Goal: Transaction & Acquisition: Book appointment/travel/reservation

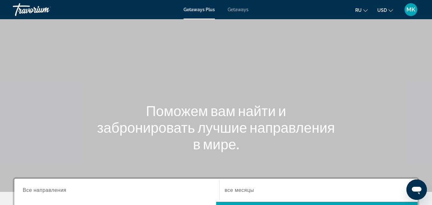
click at [239, 16] on div "Getaways Plus Getaways ru English Español Français Italiano Português русский U…" at bounding box center [216, 9] width 432 height 17
click at [238, 8] on span "Getaways" at bounding box center [238, 9] width 21 height 5
click at [213, 12] on span "Getaways Plus" at bounding box center [199, 9] width 31 height 5
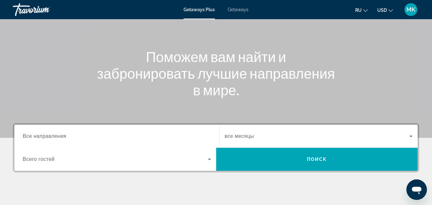
scroll to position [41, 0]
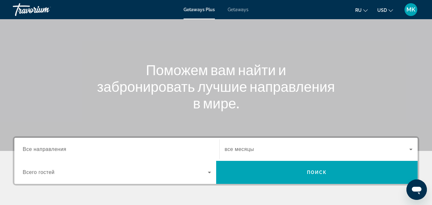
click at [101, 152] on input "Destination Все направления" at bounding box center [117, 150] width 188 height 8
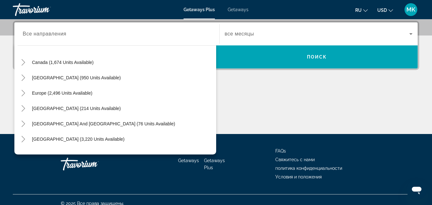
scroll to position [53, 0]
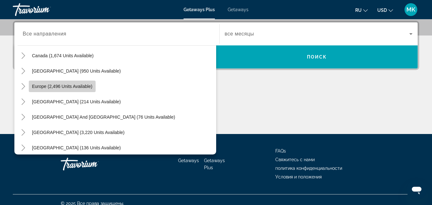
click at [52, 89] on span "Search widget" at bounding box center [62, 86] width 67 height 15
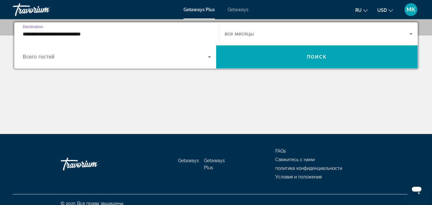
click at [99, 34] on input "**********" at bounding box center [117, 34] width 188 height 8
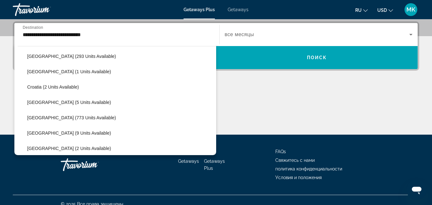
scroll to position [117, 0]
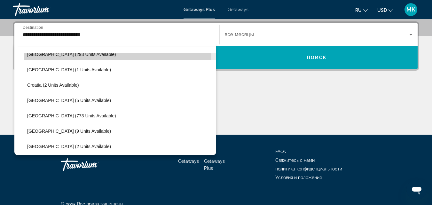
click at [93, 56] on span "Search widget" at bounding box center [120, 54] width 192 height 15
type input "**********"
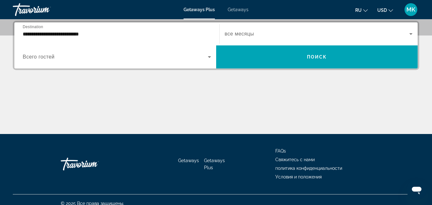
click at [293, 39] on div "Search widget" at bounding box center [319, 34] width 188 height 18
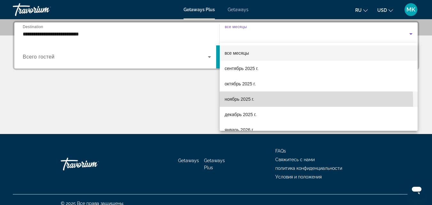
click at [246, 103] on mat-option "ноябрь 2025 г." at bounding box center [319, 99] width 198 height 15
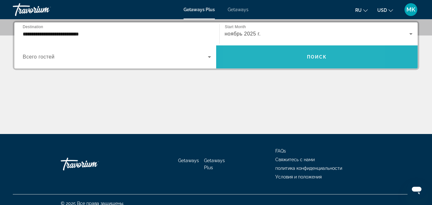
click at [280, 60] on span "Search widget" at bounding box center [317, 56] width 202 height 15
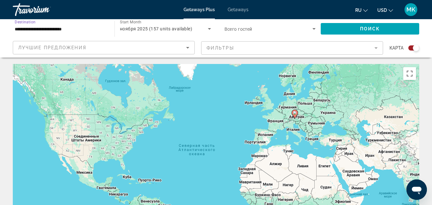
click at [87, 28] on input "**********" at bounding box center [61, 29] width 92 height 8
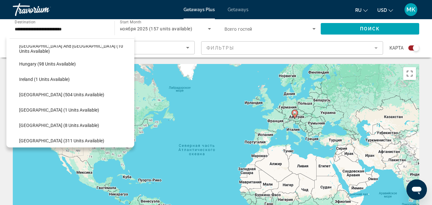
scroll to position [226, 0]
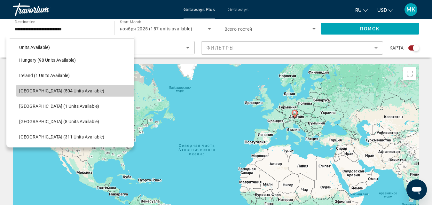
click at [75, 95] on span "Search widget" at bounding box center [75, 90] width 118 height 15
type input "**********"
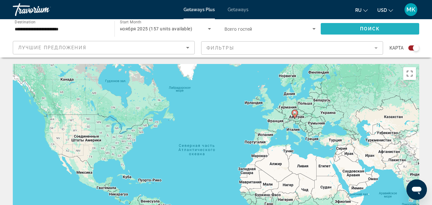
click at [383, 28] on span "Search widget" at bounding box center [370, 28] width 99 height 15
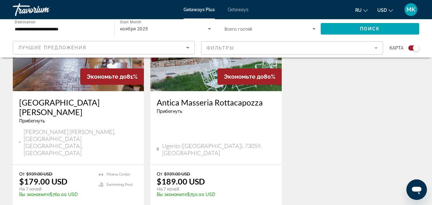
scroll to position [291, 0]
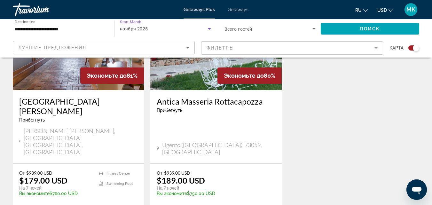
click at [147, 30] on span "ноября 2025" at bounding box center [134, 28] width 28 height 5
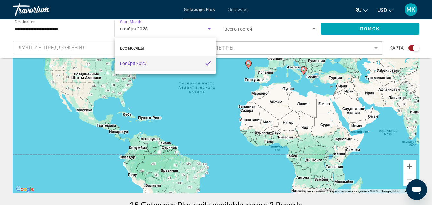
scroll to position [0, 0]
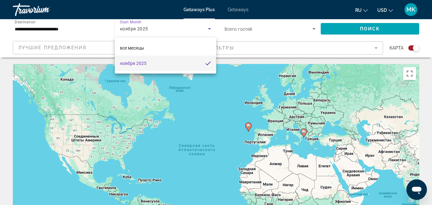
click at [240, 11] on div at bounding box center [216, 102] width 432 height 205
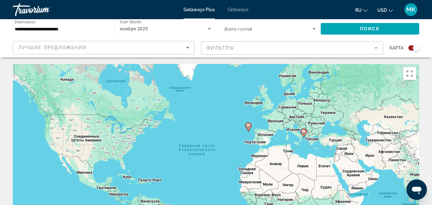
click at [240, 11] on span "Getaways" at bounding box center [238, 9] width 21 height 5
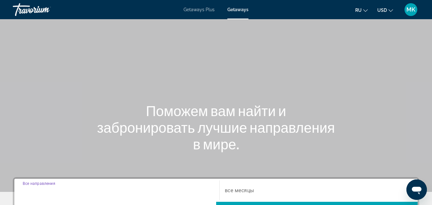
click at [125, 190] on input "Destination Все направления" at bounding box center [117, 191] width 188 height 8
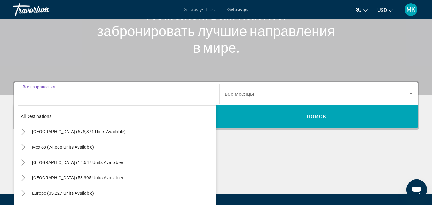
scroll to position [156, 0]
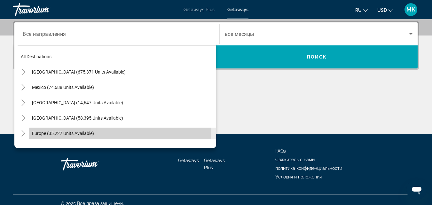
click at [87, 132] on span "Europe (35,227 units available)" at bounding box center [63, 133] width 62 height 5
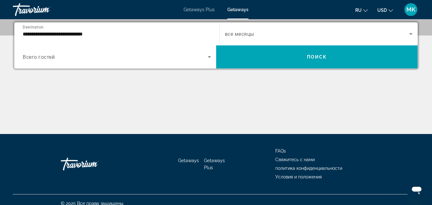
click at [87, 132] on div "Main content" at bounding box center [216, 110] width 407 height 48
click at [98, 35] on input "**********" at bounding box center [117, 34] width 188 height 8
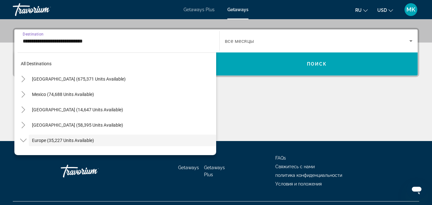
scroll to position [38, 0]
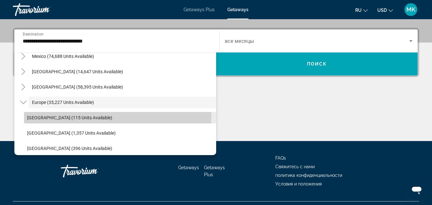
click at [68, 116] on span "[GEOGRAPHIC_DATA] (115 units available)" at bounding box center [69, 117] width 85 height 5
type input "**********"
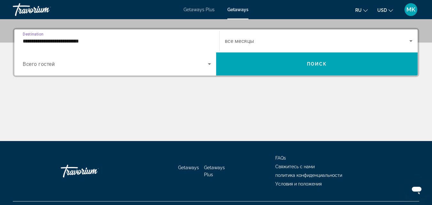
scroll to position [156, 0]
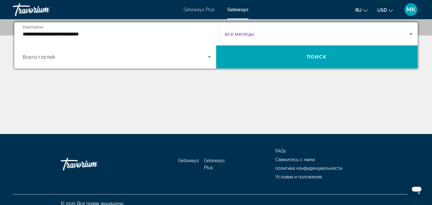
click at [277, 37] on span "Search widget" at bounding box center [317, 34] width 185 height 8
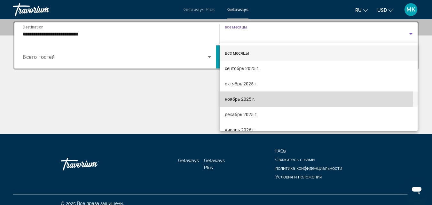
click at [262, 96] on mat-option "ноябрь 2025 г." at bounding box center [319, 99] width 198 height 15
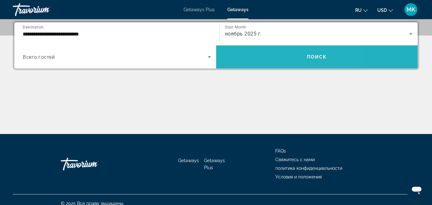
click at [268, 57] on span "Search widget" at bounding box center [317, 56] width 202 height 15
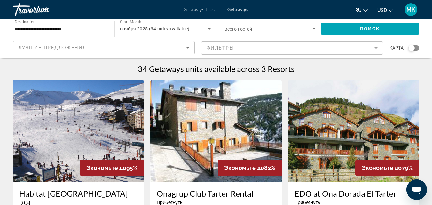
click at [361, 8] on span "ru" at bounding box center [358, 10] width 6 height 5
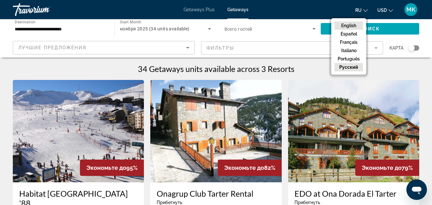
click at [349, 26] on button "English" at bounding box center [349, 25] width 28 height 8
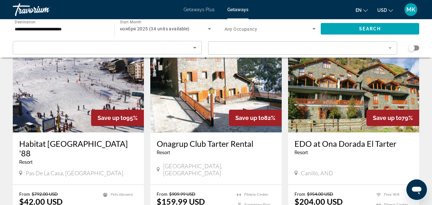
scroll to position [47, 0]
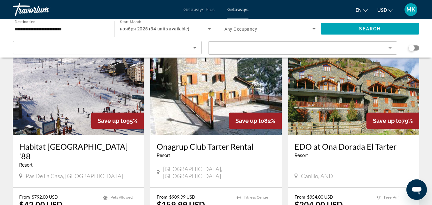
click at [53, 34] on div "**********" at bounding box center [61, 29] width 92 height 18
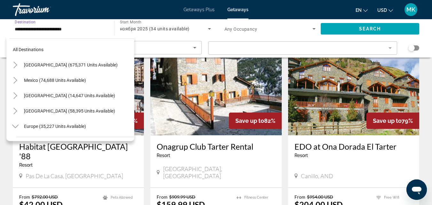
scroll to position [53, 0]
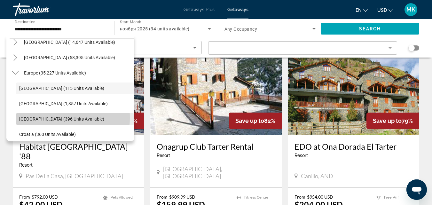
click at [39, 118] on span "[GEOGRAPHIC_DATA] (396 units available)" at bounding box center [61, 118] width 85 height 5
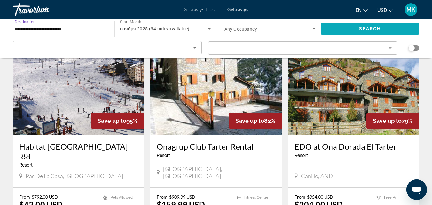
click at [355, 28] on span "Search widget" at bounding box center [370, 28] width 99 height 15
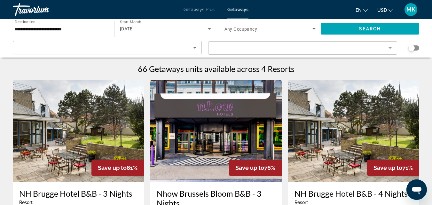
click at [164, 20] on div "[DATE]" at bounding box center [165, 29] width 91 height 18
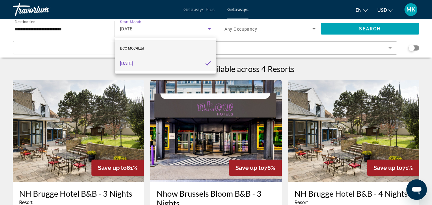
click at [185, 50] on mat-option "все месяцы" at bounding box center [165, 47] width 101 height 15
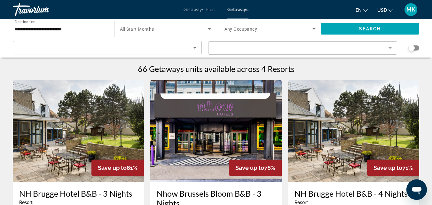
click at [195, 34] on div "Search widget" at bounding box center [165, 29] width 91 height 18
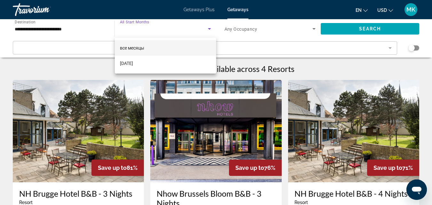
click at [63, 27] on div at bounding box center [216, 102] width 432 height 205
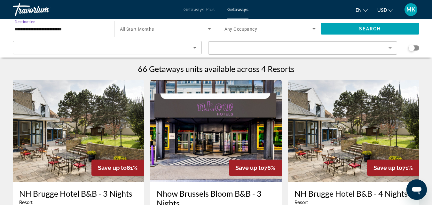
click at [63, 27] on input "**********" at bounding box center [61, 29] width 92 height 8
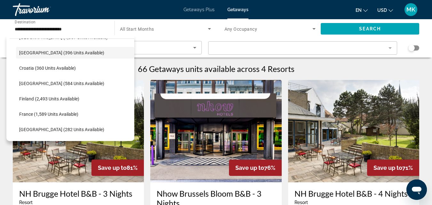
scroll to position [126, 0]
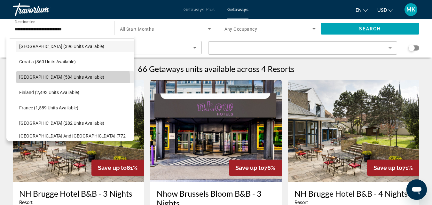
click at [48, 82] on span "Search widget" at bounding box center [75, 76] width 118 height 15
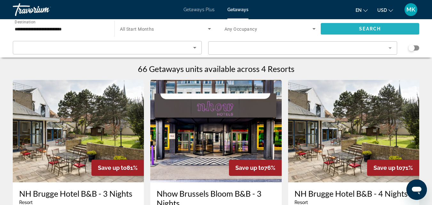
click at [338, 27] on span "Search widget" at bounding box center [370, 28] width 99 height 15
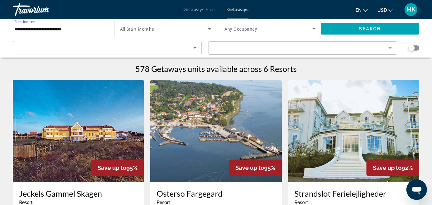
click at [74, 27] on input "**********" at bounding box center [61, 29] width 92 height 8
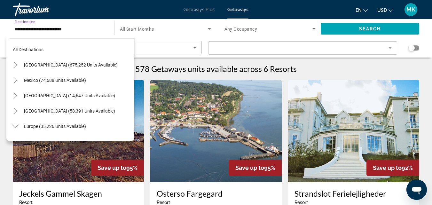
scroll to position [115, 0]
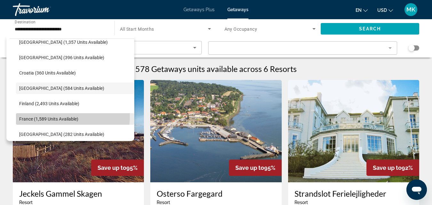
click at [49, 116] on span "France (1,589 units available)" at bounding box center [48, 118] width 59 height 5
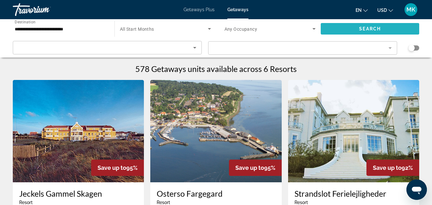
click at [362, 27] on span "Search" at bounding box center [370, 28] width 22 height 5
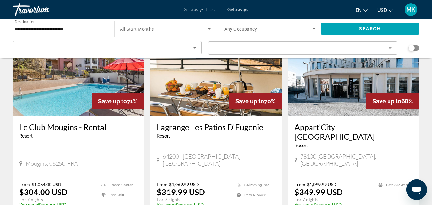
scroll to position [849, 0]
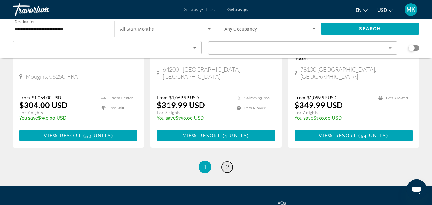
click at [224, 162] on link "page 2" at bounding box center [227, 167] width 11 height 11
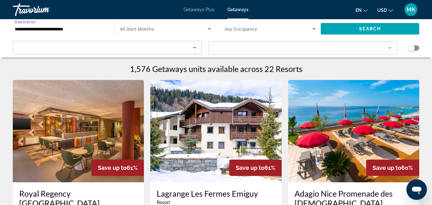
click at [52, 29] on input "**********" at bounding box center [61, 29] width 92 height 8
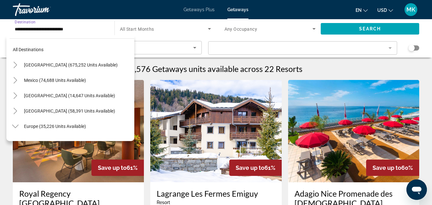
scroll to position [146, 0]
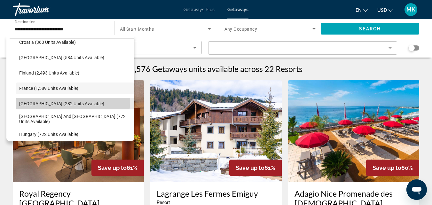
click at [56, 100] on span "Search widget" at bounding box center [75, 103] width 118 height 15
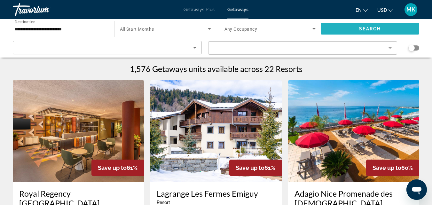
click at [351, 28] on span "Search widget" at bounding box center [370, 28] width 99 height 15
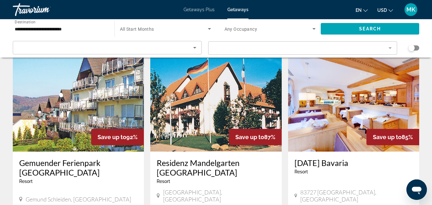
scroll to position [10, 0]
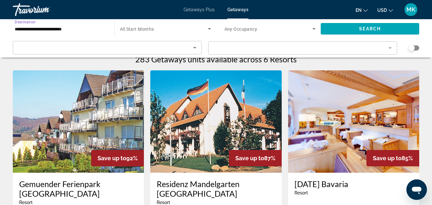
click at [36, 26] on input "**********" at bounding box center [61, 29] width 92 height 8
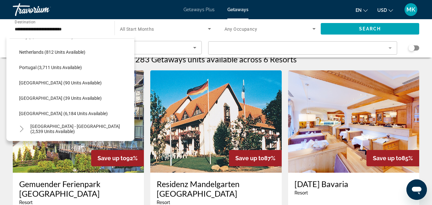
scroll to position [278, 0]
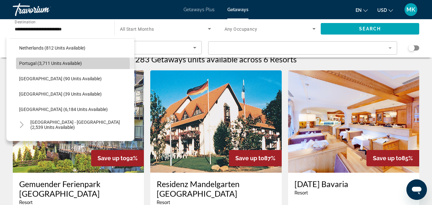
click at [72, 65] on span "Portugal (3,711 units available)" at bounding box center [50, 63] width 63 height 5
type input "**********"
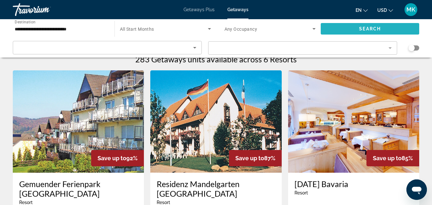
click at [326, 25] on span "Search widget" at bounding box center [370, 28] width 99 height 15
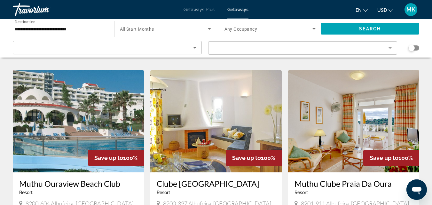
scroll to position [237, 0]
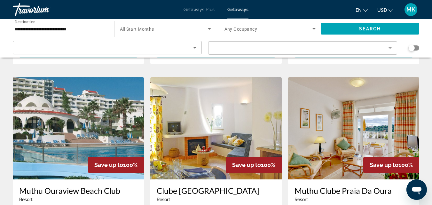
click at [48, 141] on img "Main content" at bounding box center [78, 128] width 131 height 102
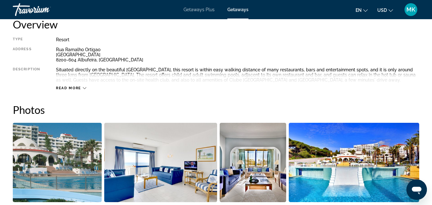
scroll to position [342, 0]
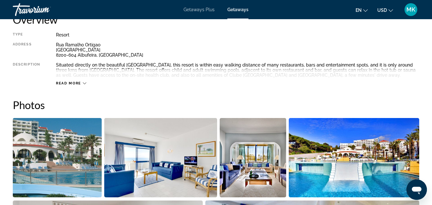
click at [76, 82] on span "Read more" at bounding box center [68, 83] width 25 height 4
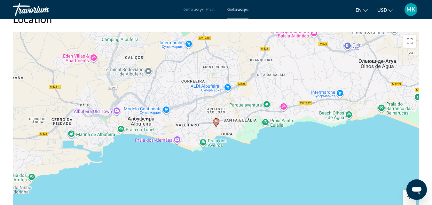
scroll to position [1096, 0]
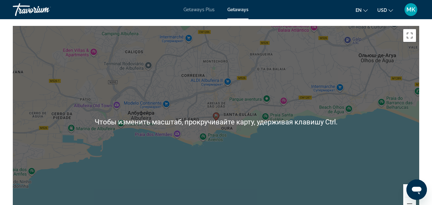
click at [222, 133] on div "Чтобы активировать перетаскивание с помощью клавиатуры, нажмите Alt + Ввод. Пос…" at bounding box center [216, 122] width 407 height 192
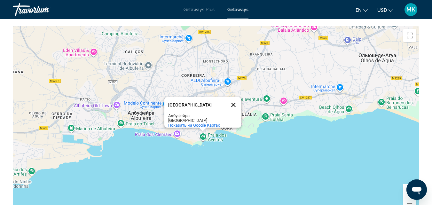
click at [236, 103] on button "Закрыть" at bounding box center [233, 104] width 15 height 15
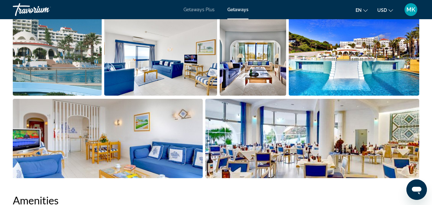
scroll to position [447, 0]
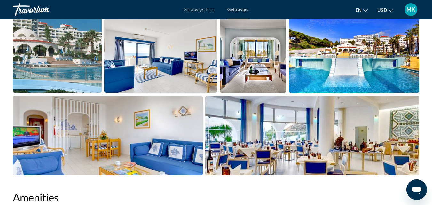
click at [176, 58] on img "Open full-screen image slider" at bounding box center [160, 52] width 113 height 79
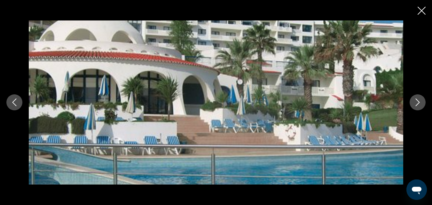
click at [412, 102] on button "Next image" at bounding box center [418, 102] width 16 height 16
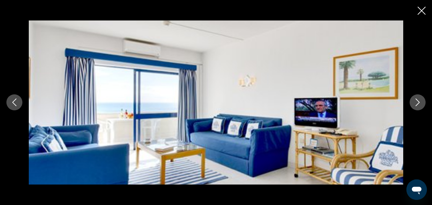
click at [412, 102] on button "Next image" at bounding box center [418, 102] width 16 height 16
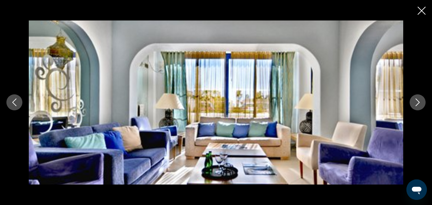
click at [412, 102] on button "Next image" at bounding box center [418, 102] width 16 height 16
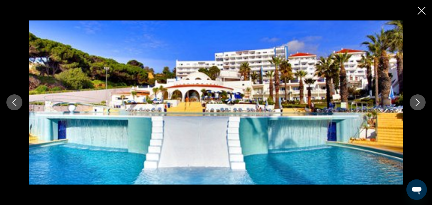
click at [412, 102] on button "Next image" at bounding box center [418, 102] width 16 height 16
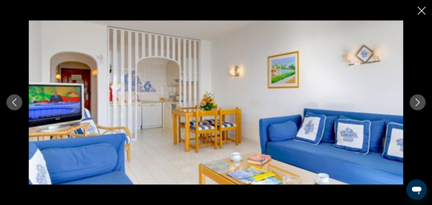
click at [412, 102] on button "Next image" at bounding box center [418, 102] width 16 height 16
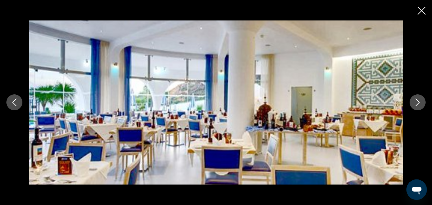
click at [412, 102] on button "Next image" at bounding box center [418, 102] width 16 height 16
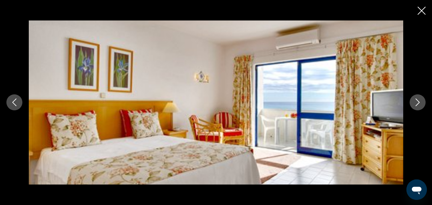
click at [412, 102] on button "Next image" at bounding box center [418, 102] width 16 height 16
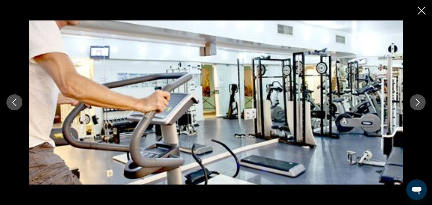
click at [412, 102] on button "Next image" at bounding box center [418, 102] width 16 height 16
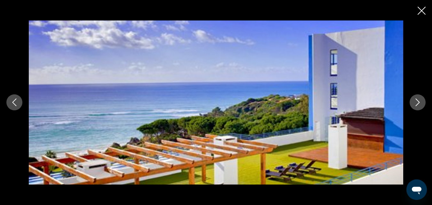
click at [412, 102] on button "Next image" at bounding box center [418, 102] width 16 height 16
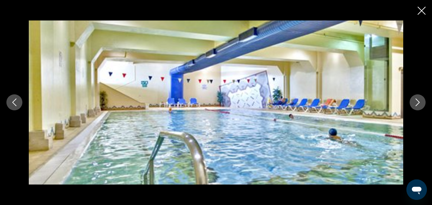
click at [412, 102] on button "Next image" at bounding box center [418, 102] width 16 height 16
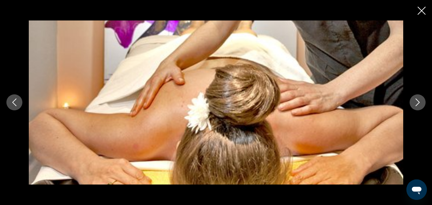
click at [422, 9] on icon "Close slideshow" at bounding box center [422, 11] width 8 height 8
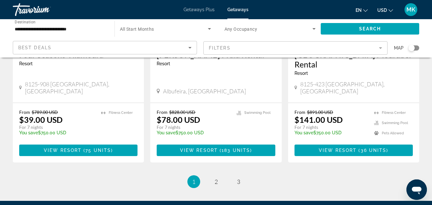
scroll to position [828, 0]
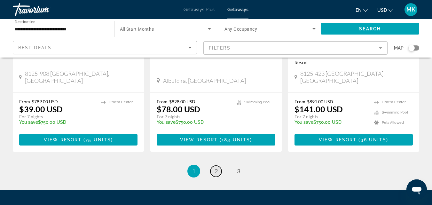
click at [220, 166] on link "page 2" at bounding box center [216, 171] width 11 height 11
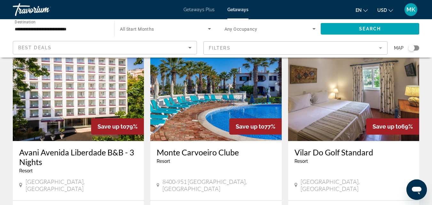
scroll to position [36, 0]
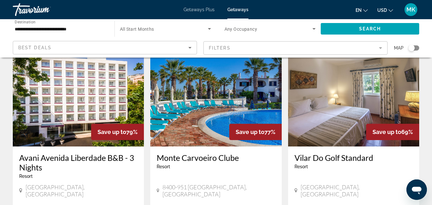
click at [346, 92] on img "Main content" at bounding box center [353, 95] width 131 height 102
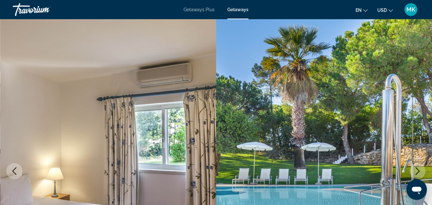
click at [417, 170] on icon "Next image" at bounding box center [418, 171] width 8 height 8
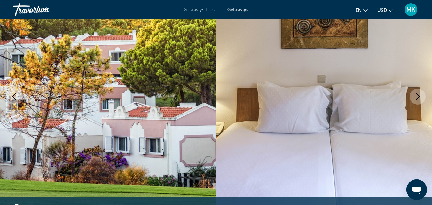
scroll to position [79, 0]
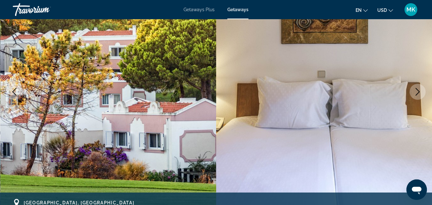
click at [415, 93] on icon "Next image" at bounding box center [418, 92] width 8 height 8
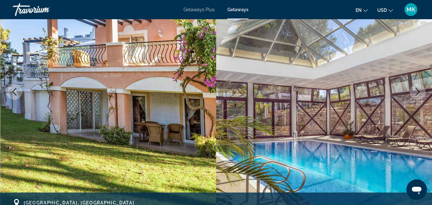
click at [415, 93] on icon "Next image" at bounding box center [418, 92] width 8 height 8
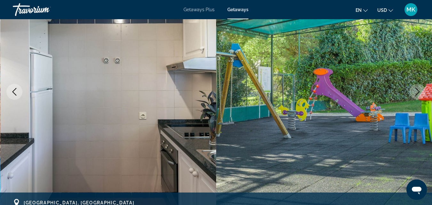
click at [415, 93] on icon "Next image" at bounding box center [418, 92] width 8 height 8
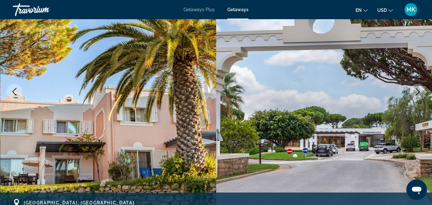
click at [415, 93] on icon "Next image" at bounding box center [418, 92] width 8 height 8
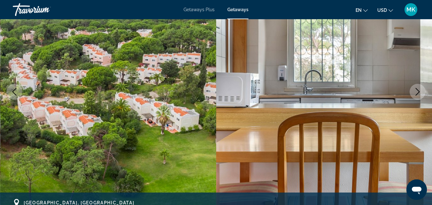
click at [415, 93] on icon "Next image" at bounding box center [418, 92] width 8 height 8
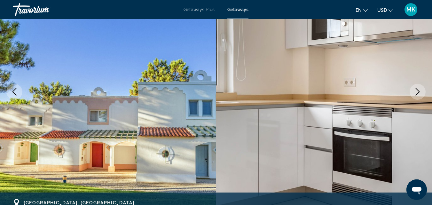
click at [415, 93] on icon "Next image" at bounding box center [418, 92] width 8 height 8
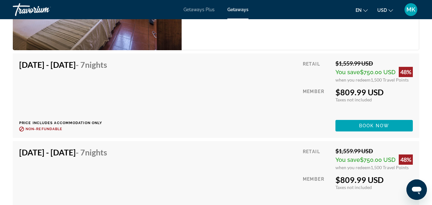
scroll to position [0, 0]
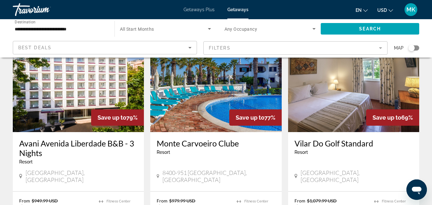
scroll to position [61, 0]
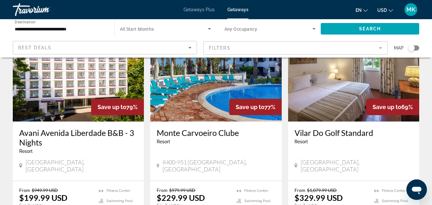
click at [65, 100] on img "Main content" at bounding box center [78, 70] width 131 height 102
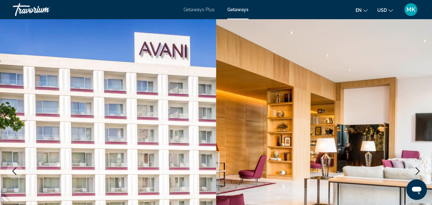
click at [418, 172] on icon "Next image" at bounding box center [418, 171] width 4 height 8
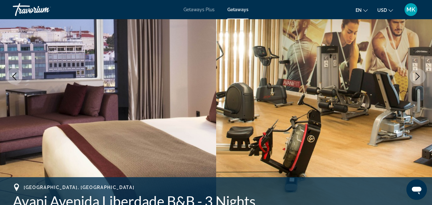
scroll to position [142, 0]
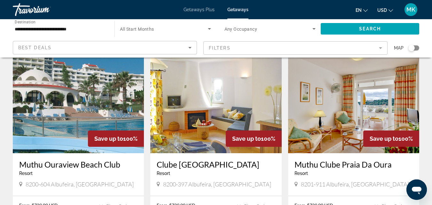
scroll to position [265, 0]
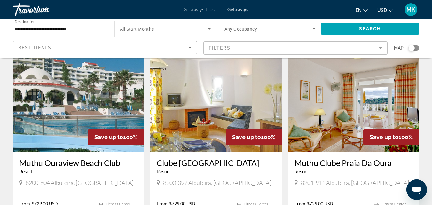
click at [203, 110] on img "Main content" at bounding box center [215, 100] width 131 height 102
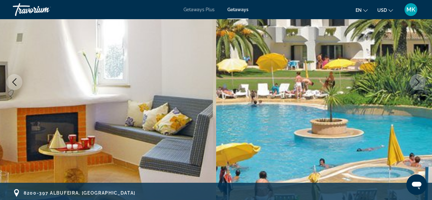
scroll to position [87, 0]
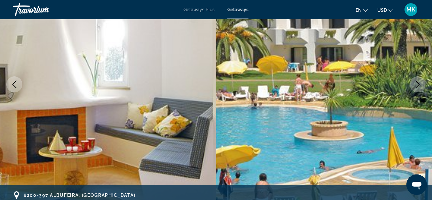
click at [421, 82] on icon "Next image" at bounding box center [418, 85] width 8 height 8
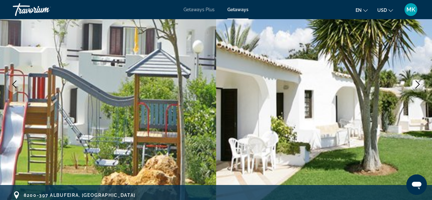
click at [421, 82] on icon "Next image" at bounding box center [418, 85] width 8 height 8
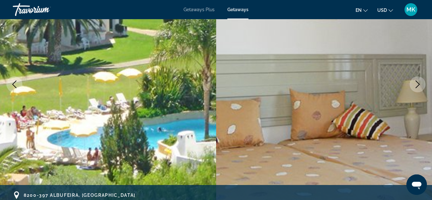
click at [421, 82] on icon "Next image" at bounding box center [418, 85] width 8 height 8
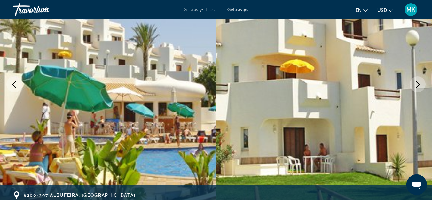
click at [421, 82] on icon "Next image" at bounding box center [418, 85] width 8 height 8
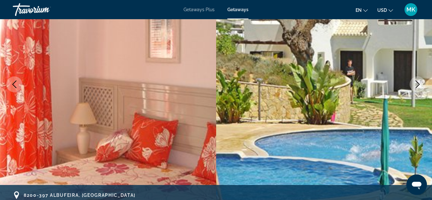
click at [421, 82] on icon "Next image" at bounding box center [418, 85] width 8 height 8
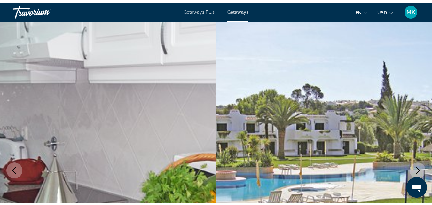
scroll to position [0, 0]
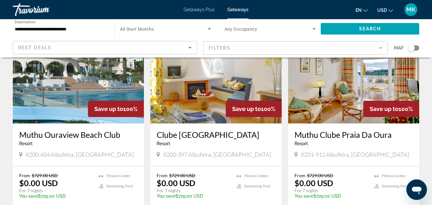
scroll to position [288, 0]
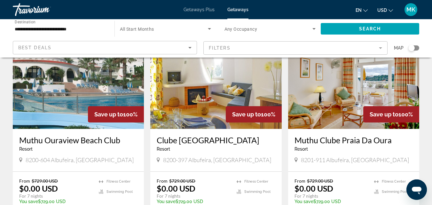
click at [331, 88] on img "Main content" at bounding box center [353, 78] width 131 height 102
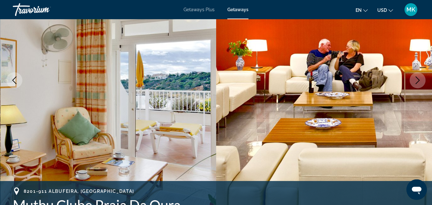
scroll to position [93, 0]
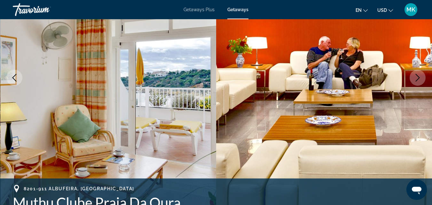
click at [414, 78] on icon "Next image" at bounding box center [418, 78] width 8 height 8
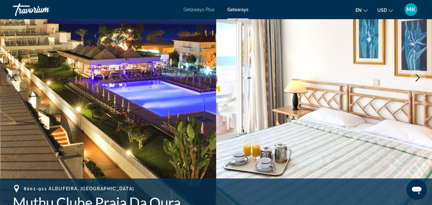
click at [414, 78] on icon "Next image" at bounding box center [418, 78] width 8 height 8
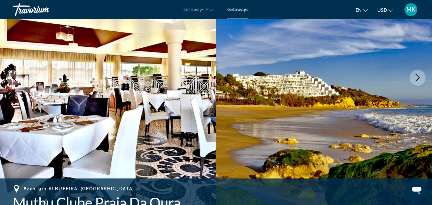
click at [414, 78] on icon "Next image" at bounding box center [418, 78] width 8 height 8
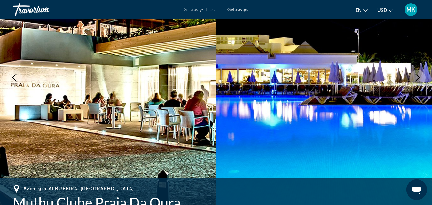
click at [414, 78] on icon "Next image" at bounding box center [418, 78] width 8 height 8
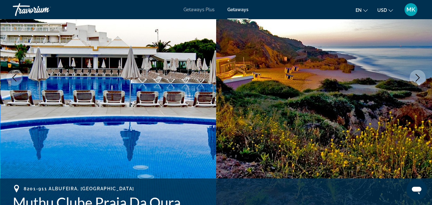
click at [414, 78] on icon "Next image" at bounding box center [418, 78] width 8 height 8
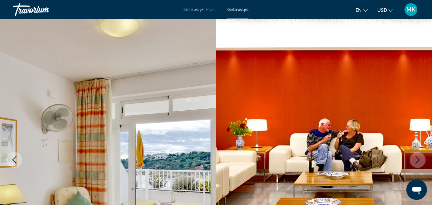
scroll to position [0, 0]
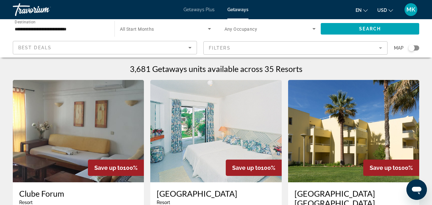
click at [67, 138] on img "Main content" at bounding box center [78, 131] width 131 height 102
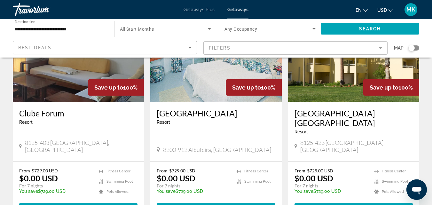
scroll to position [85, 0]
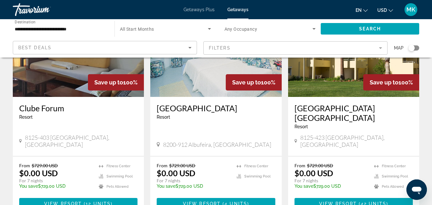
click at [211, 75] on img "Main content" at bounding box center [215, 46] width 131 height 102
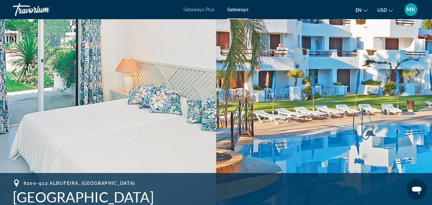
scroll to position [110, 0]
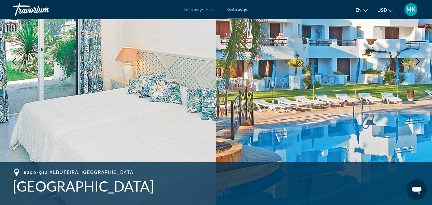
click at [415, 61] on icon "Next image" at bounding box center [418, 62] width 8 height 8
click at [418, 57] on button "Next image" at bounding box center [418, 61] width 16 height 16
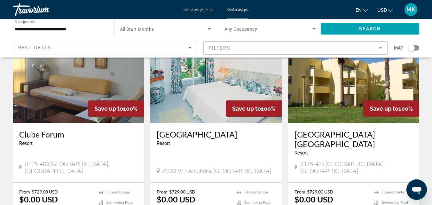
scroll to position [61, 0]
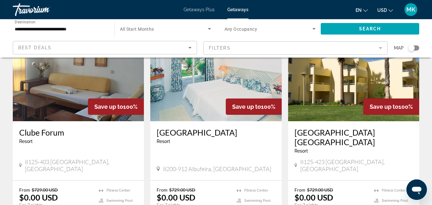
click at [349, 77] on img "Main content" at bounding box center [353, 70] width 131 height 102
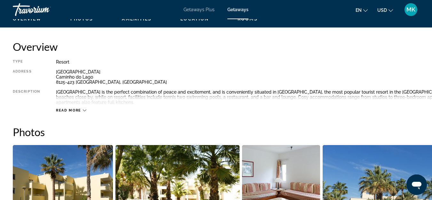
scroll to position [319, 0]
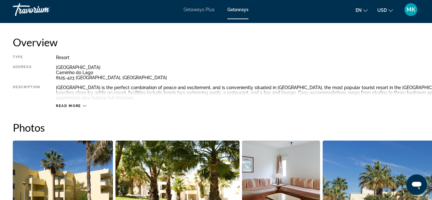
click at [77, 104] on span "Read more" at bounding box center [68, 106] width 25 height 4
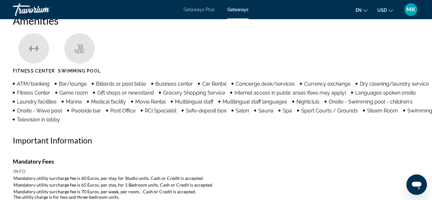
scroll to position [629, 0]
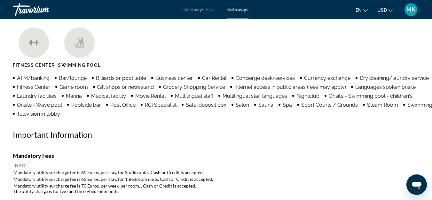
click at [360, 10] on span "en" at bounding box center [359, 10] width 6 height 5
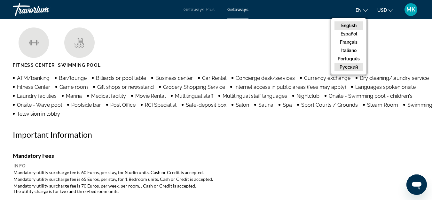
click at [348, 65] on button "русский" at bounding box center [349, 67] width 28 height 8
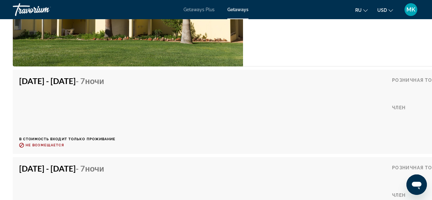
scroll to position [1518, 0]
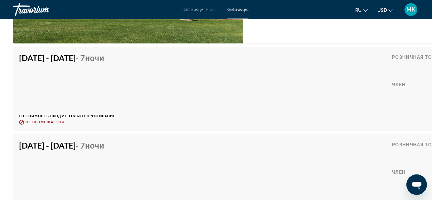
click at [365, 9] on icon "Change language" at bounding box center [365, 10] width 4 height 4
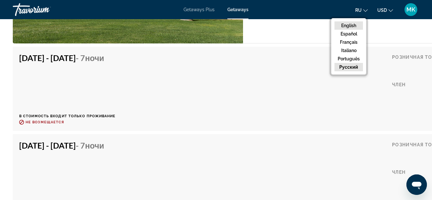
click at [356, 25] on button "English" at bounding box center [349, 25] width 28 height 8
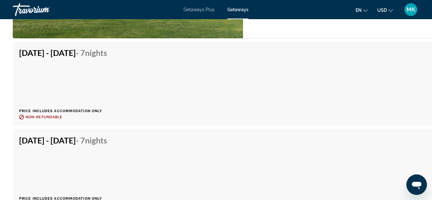
scroll to position [2287, 0]
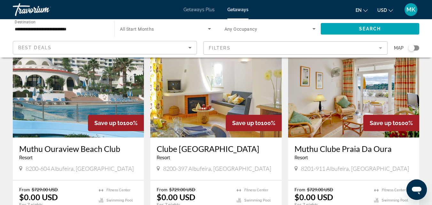
scroll to position [281, 0]
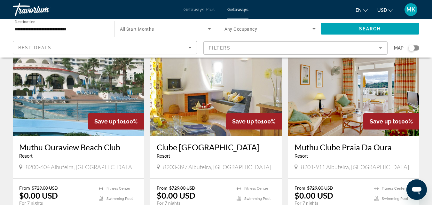
click at [84, 83] on img "Main content" at bounding box center [78, 85] width 131 height 102
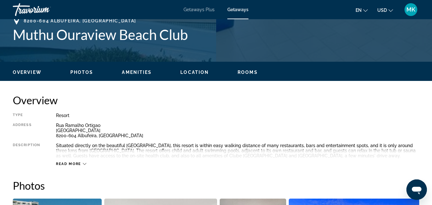
scroll to position [256, 0]
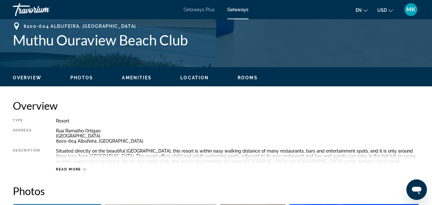
click at [70, 169] on span "Read more" at bounding box center [68, 169] width 25 height 4
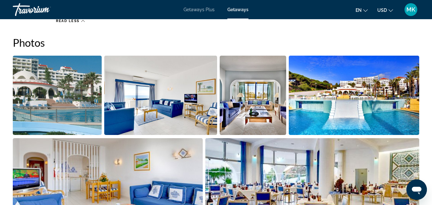
scroll to position [443, 0]
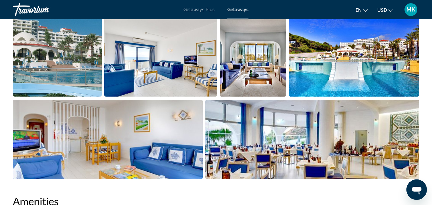
click at [85, 70] on img "Open full-screen image slider" at bounding box center [57, 56] width 89 height 79
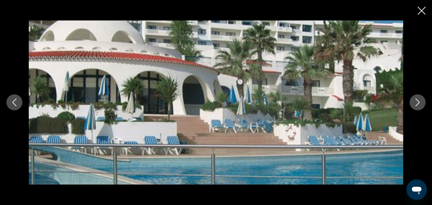
click at [419, 102] on icon "Next image" at bounding box center [418, 103] width 4 height 8
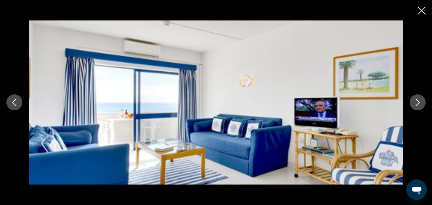
click at [419, 102] on icon "Next image" at bounding box center [418, 103] width 4 height 8
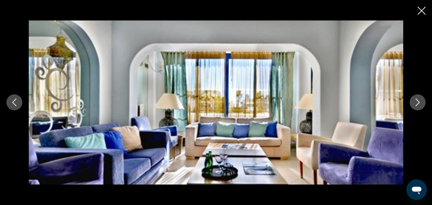
click at [419, 102] on icon "Next image" at bounding box center [418, 103] width 4 height 8
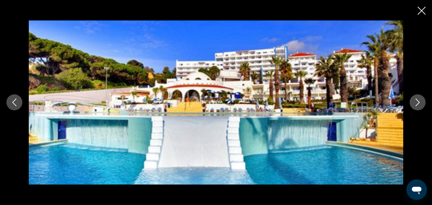
click at [419, 102] on icon "Next image" at bounding box center [418, 103] width 4 height 8
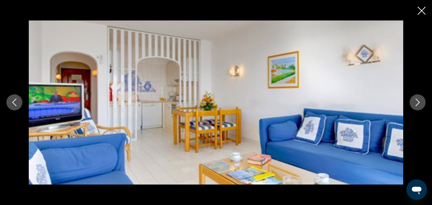
click at [419, 102] on icon "Next image" at bounding box center [418, 103] width 4 height 8
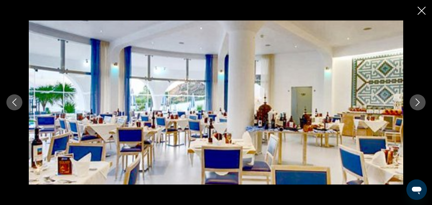
click at [419, 102] on icon "Next image" at bounding box center [418, 103] width 4 height 8
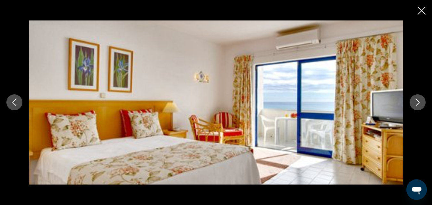
click at [419, 102] on icon "Next image" at bounding box center [418, 103] width 4 height 8
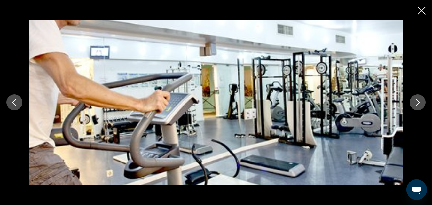
click at [419, 102] on icon "Next image" at bounding box center [418, 103] width 4 height 8
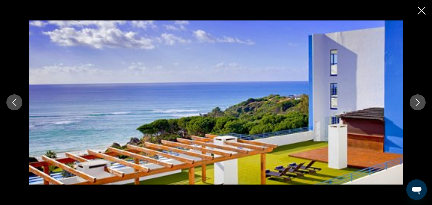
click at [419, 102] on icon "Next image" at bounding box center [418, 103] width 4 height 8
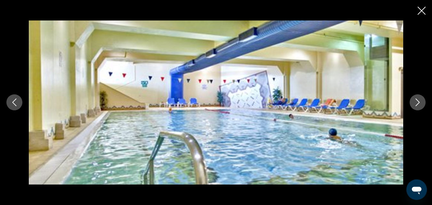
click at [419, 102] on icon "Next image" at bounding box center [418, 103] width 4 height 8
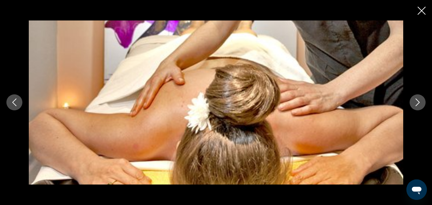
click at [419, 102] on icon "Next image" at bounding box center [418, 103] width 4 height 8
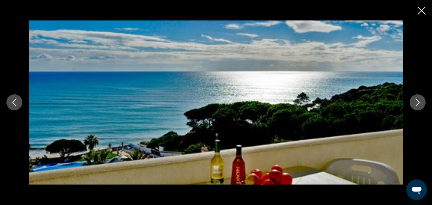
click at [421, 11] on icon "Close slideshow" at bounding box center [422, 11] width 8 height 8
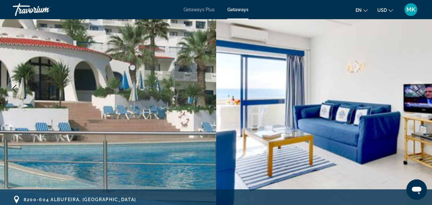
scroll to position [0, 0]
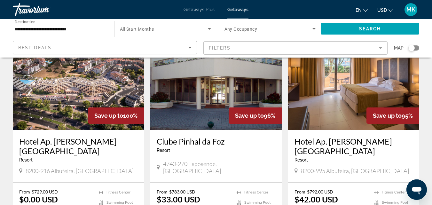
scroll to position [509, 0]
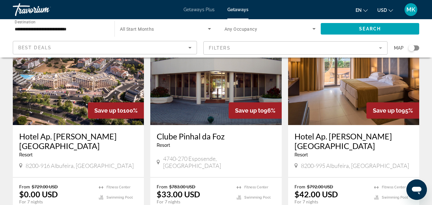
click at [61, 82] on img "Main content" at bounding box center [78, 74] width 131 height 102
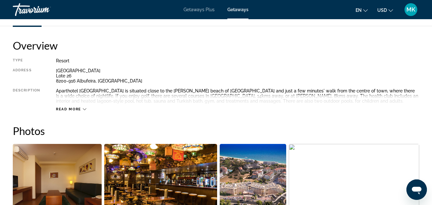
scroll to position [334, 0]
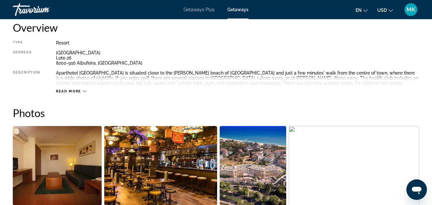
click at [73, 93] on span "Read more" at bounding box center [68, 91] width 25 height 4
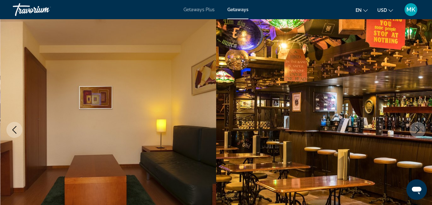
scroll to position [0, 0]
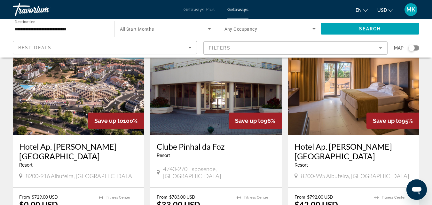
scroll to position [476, 0]
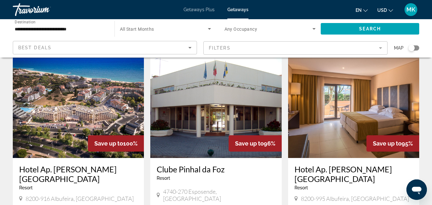
click at [351, 114] on img "Main content" at bounding box center [353, 107] width 131 height 102
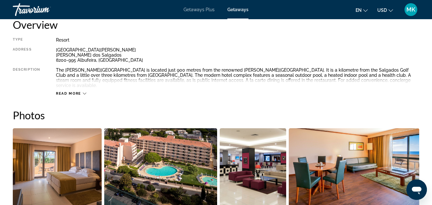
scroll to position [335, 0]
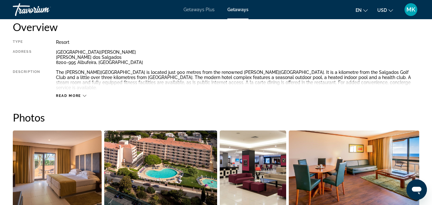
click at [71, 94] on span "Read more" at bounding box center [68, 96] width 25 height 4
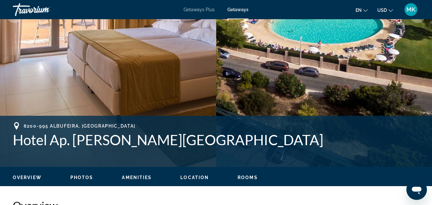
scroll to position [0, 0]
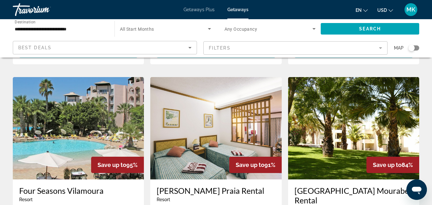
scroll to position [675, 0]
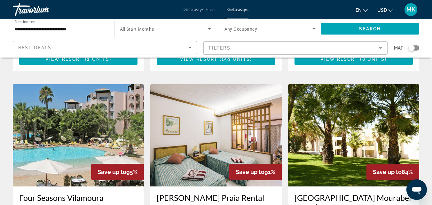
click at [61, 92] on img "Main content" at bounding box center [78, 135] width 131 height 102
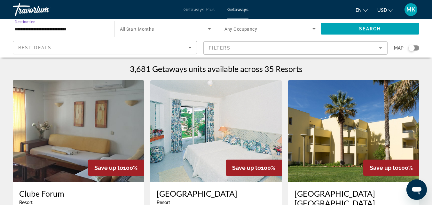
click at [69, 27] on input "**********" at bounding box center [61, 29] width 92 height 8
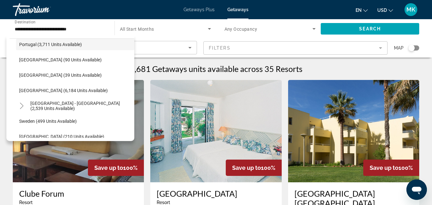
scroll to position [303, 0]
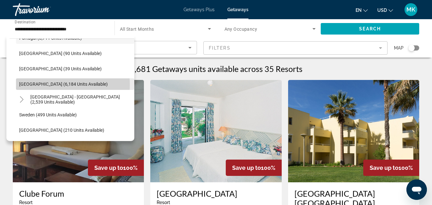
click at [49, 84] on span "[GEOGRAPHIC_DATA] (6,184 units available)" at bounding box center [63, 84] width 89 height 5
type input "**********"
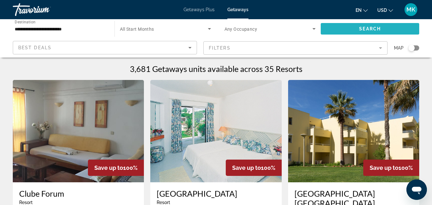
click at [334, 29] on span "Search widget" at bounding box center [370, 28] width 99 height 15
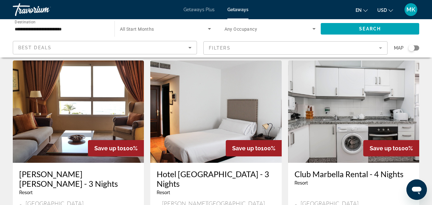
scroll to position [14, 0]
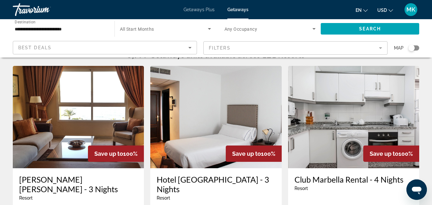
click at [32, 115] on img "Main content" at bounding box center [78, 117] width 131 height 102
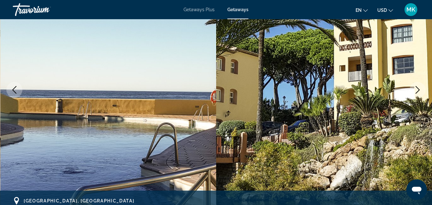
scroll to position [84, 0]
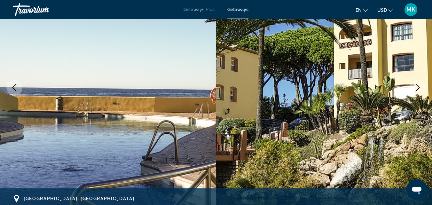
click at [417, 87] on icon "Next image" at bounding box center [418, 88] width 8 height 8
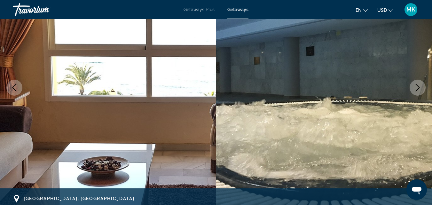
click at [417, 87] on icon "Next image" at bounding box center [418, 88] width 8 height 8
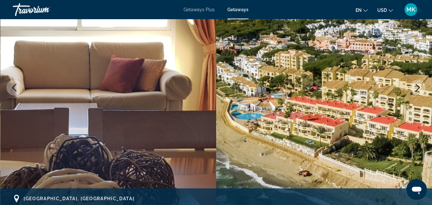
click at [417, 87] on icon "Next image" at bounding box center [418, 88] width 8 height 8
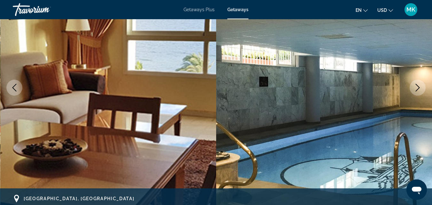
click at [417, 87] on icon "Next image" at bounding box center [418, 88] width 8 height 8
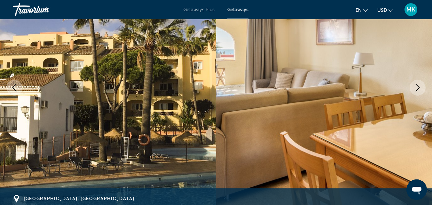
click at [415, 89] on icon "Next image" at bounding box center [418, 88] width 8 height 8
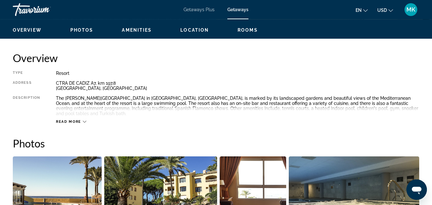
scroll to position [309, 0]
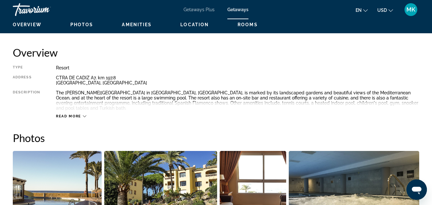
click at [73, 114] on span "Read more" at bounding box center [68, 116] width 25 height 4
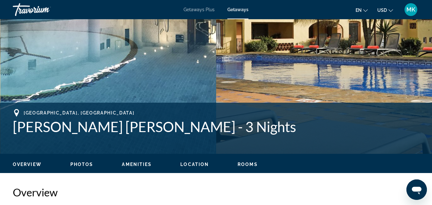
scroll to position [0, 0]
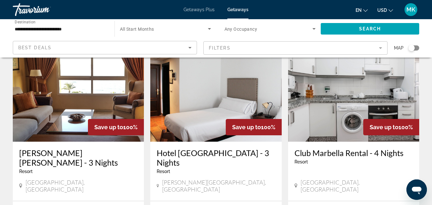
scroll to position [39, 0]
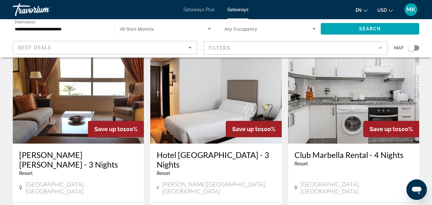
click at [376, 85] on img "Main content" at bounding box center [353, 92] width 131 height 102
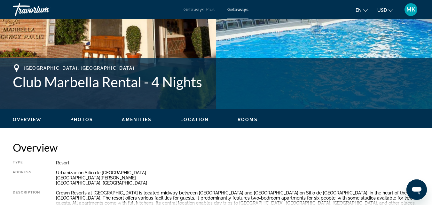
scroll to position [270, 0]
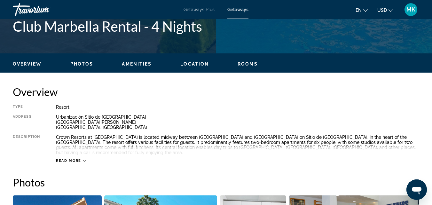
click at [74, 159] on span "Read more" at bounding box center [68, 161] width 25 height 4
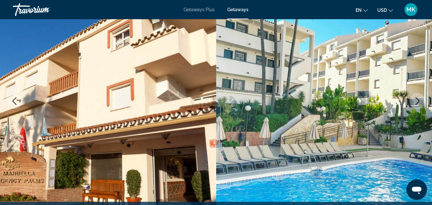
scroll to position [0, 0]
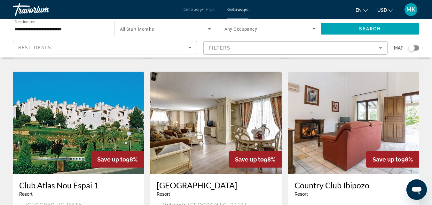
scroll to position [672, 0]
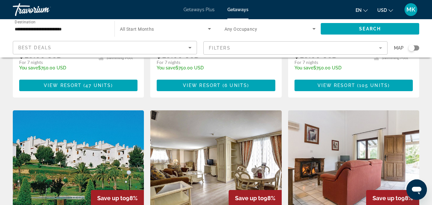
click at [212, 138] on img "Main content" at bounding box center [215, 161] width 131 height 102
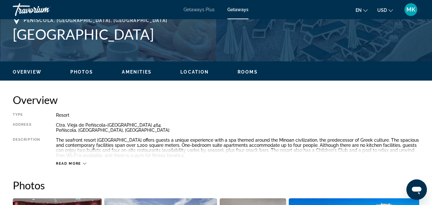
scroll to position [288, 0]
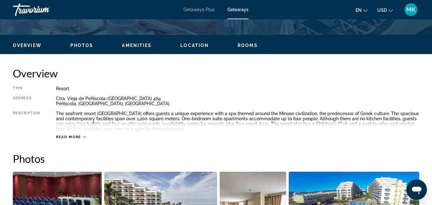
click at [71, 138] on span "Read more" at bounding box center [68, 137] width 25 height 4
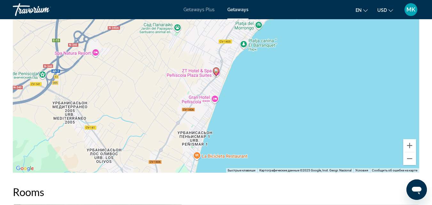
scroll to position [1011, 0]
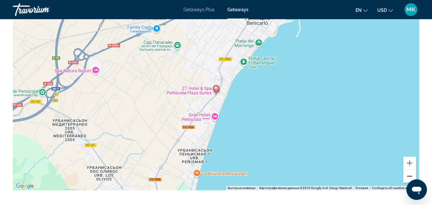
click at [406, 177] on button "Уменьшить" at bounding box center [409, 176] width 13 height 13
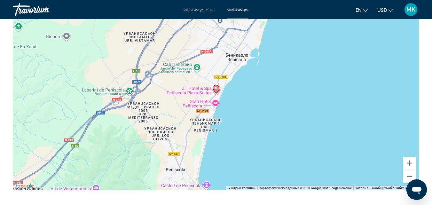
click at [406, 177] on button "Уменьшить" at bounding box center [409, 176] width 13 height 13
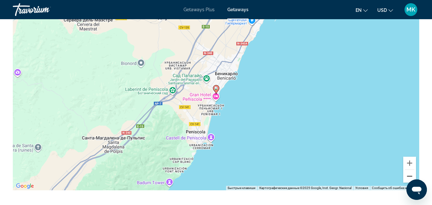
click at [406, 177] on button "Уменьшить" at bounding box center [409, 176] width 13 height 13
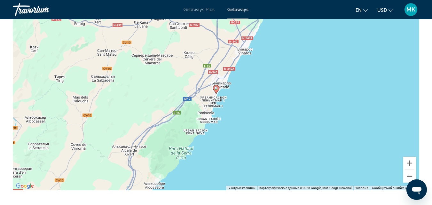
click at [406, 177] on button "Уменьшить" at bounding box center [409, 176] width 13 height 13
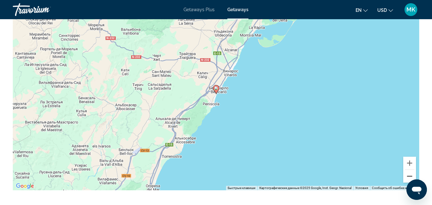
click at [406, 177] on button "Уменьшить" at bounding box center [409, 176] width 13 height 13
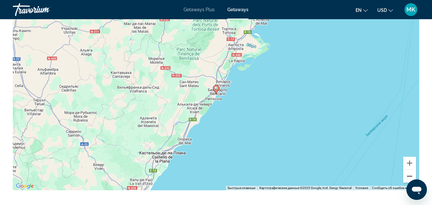
click at [406, 177] on button "Уменьшить" at bounding box center [409, 176] width 13 height 13
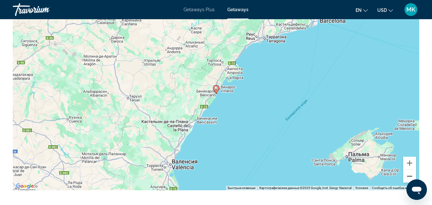
click at [406, 177] on button "Уменьшить" at bounding box center [409, 176] width 13 height 13
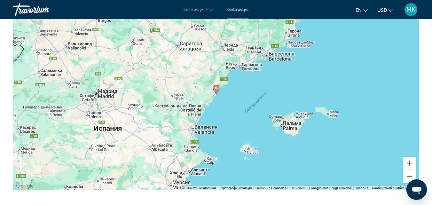
click at [408, 179] on button "Уменьшить" at bounding box center [409, 176] width 13 height 13
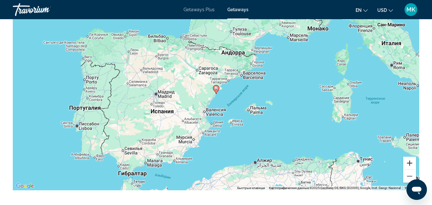
click at [408, 161] on button "Увеличить" at bounding box center [409, 163] width 13 height 13
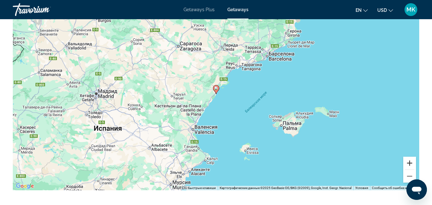
click at [408, 161] on button "Увеличить" at bounding box center [409, 163] width 13 height 13
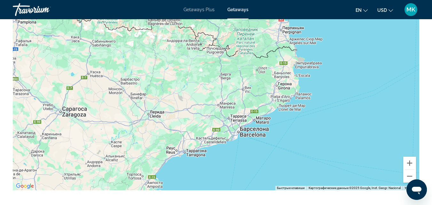
drag, startPoint x: 360, startPoint y: 49, endPoint x: 279, endPoint y: 164, distance: 140.6
click at [279, 164] on div "Чтобы активировать перетаскивание с помощью клавиатуры, нажмите Alt + Ввод. Пос…" at bounding box center [216, 94] width 407 height 192
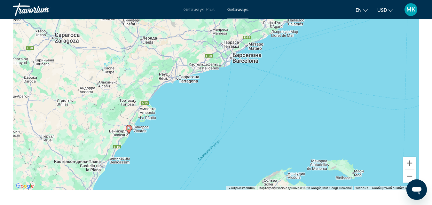
drag, startPoint x: 315, startPoint y: 99, endPoint x: 307, endPoint y: 26, distance: 73.0
click at [307, 26] on div "Чтобы активировать перетаскивание с помощью клавиатуры, нажмите Alt + Ввод. Пос…" at bounding box center [216, 94] width 407 height 192
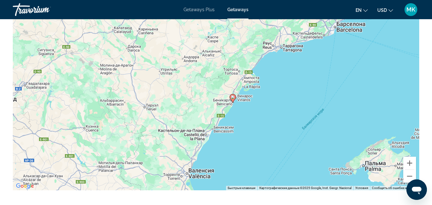
drag, startPoint x: 229, startPoint y: 82, endPoint x: 334, endPoint y: 49, distance: 110.1
click at [334, 49] on div "Чтобы активировать перетаскивание с помощью клавиатуры, нажмите Alt + Ввод. Пос…" at bounding box center [216, 94] width 407 height 192
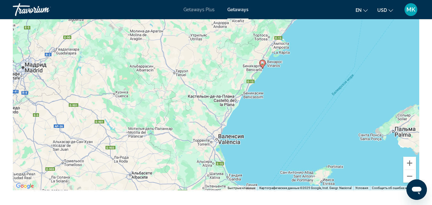
drag, startPoint x: 234, startPoint y: 113, endPoint x: 264, endPoint y: 79, distance: 45.4
click at [264, 79] on div "Чтобы активировать перетаскивание с помощью клавиатуры, нажмите Alt + Ввод. Пос…" at bounding box center [216, 94] width 407 height 192
click at [412, 158] on button "Увеличить" at bounding box center [409, 163] width 13 height 13
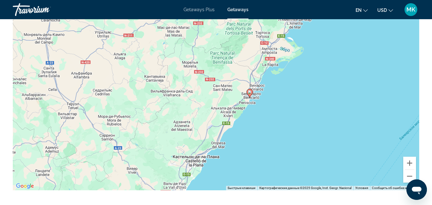
drag, startPoint x: 336, startPoint y: 81, endPoint x: 274, endPoint y: 138, distance: 83.6
click at [274, 138] on div "Чтобы активировать перетаскивание с помощью клавиатуры, нажмите Alt + Ввод. Пос…" at bounding box center [216, 94] width 407 height 192
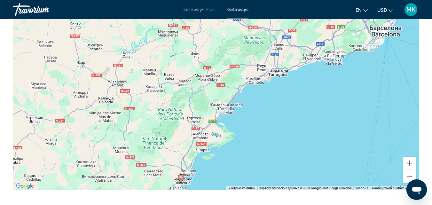
drag, startPoint x: 303, startPoint y: 79, endPoint x: 233, endPoint y: 166, distance: 112.2
click at [233, 166] on div "Чтобы активировать перетаскивание с помощью клавиатуры, нажмите Alt + Ввод. Пос…" at bounding box center [216, 94] width 407 height 192
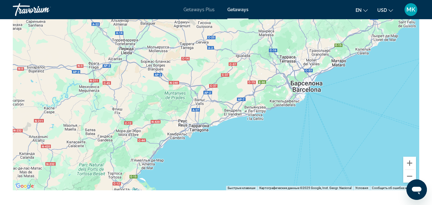
drag, startPoint x: 289, startPoint y: 97, endPoint x: 208, endPoint y: 154, distance: 99.9
click at [208, 154] on div "Чтобы активировать перетаскивание с помощью клавиатуры, нажмите Alt + Ввод. Пос…" at bounding box center [216, 94] width 407 height 192
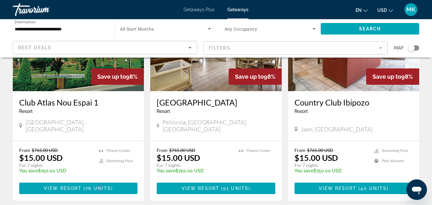
scroll to position [802, 0]
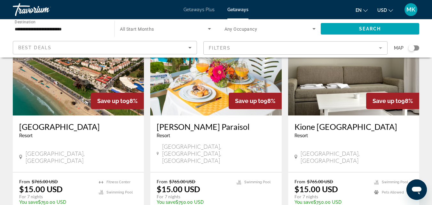
scroll to position [63, 0]
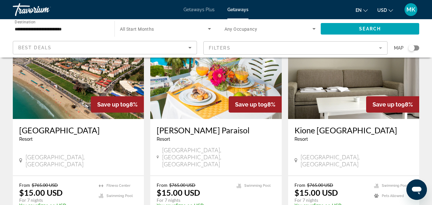
click at [179, 106] on img "Main content" at bounding box center [215, 68] width 131 height 102
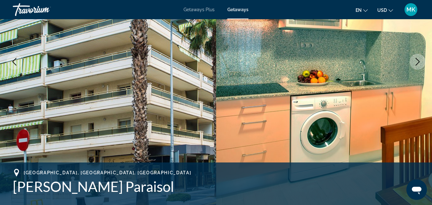
scroll to position [112, 0]
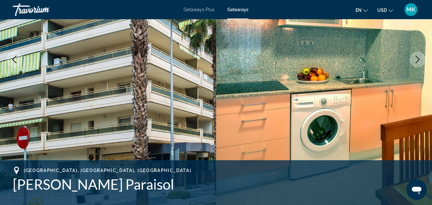
click at [418, 57] on icon "Next image" at bounding box center [418, 60] width 8 height 8
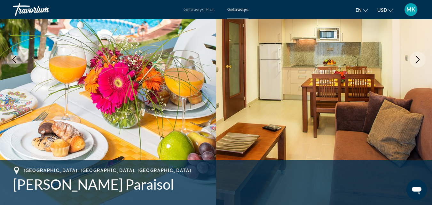
click at [418, 57] on icon "Next image" at bounding box center [418, 60] width 8 height 8
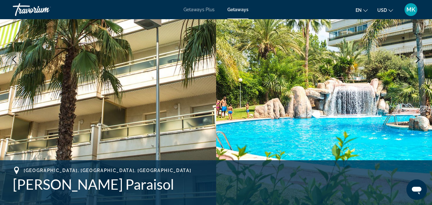
click at [418, 57] on icon "Next image" at bounding box center [418, 60] width 8 height 8
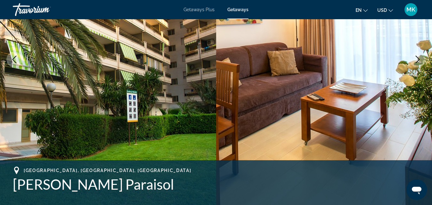
click at [418, 57] on icon "Next image" at bounding box center [418, 60] width 8 height 8
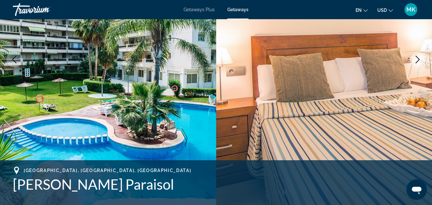
click at [418, 57] on icon "Next image" at bounding box center [418, 60] width 8 height 8
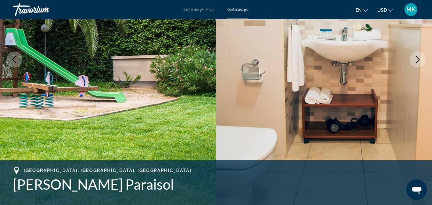
click at [421, 57] on icon "Next image" at bounding box center [418, 60] width 8 height 8
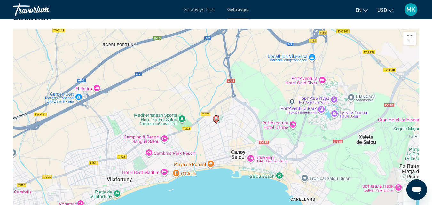
scroll to position [1031, 0]
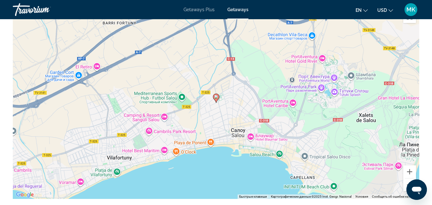
click at [407, 179] on button "Уменьшить" at bounding box center [409, 185] width 13 height 13
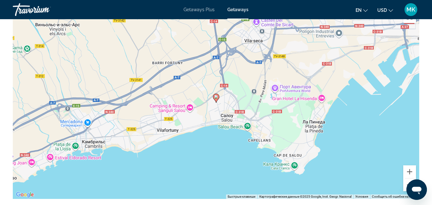
click at [407, 179] on button "Уменьшить" at bounding box center [409, 185] width 13 height 13
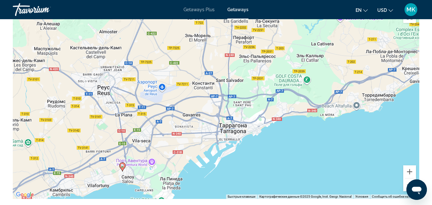
drag, startPoint x: 354, startPoint y: 81, endPoint x: 252, endPoint y: 156, distance: 127.5
click at [252, 156] on div "Чтобы активировать перетаскивание с помощью клавиатуры, нажмите Alt + Ввод. Пос…" at bounding box center [216, 103] width 407 height 192
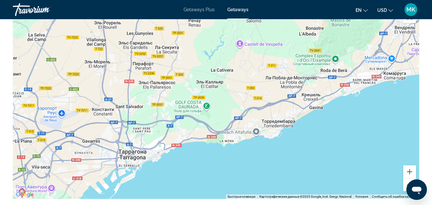
drag, startPoint x: 320, startPoint y: 136, endPoint x: 209, endPoint y: 165, distance: 114.3
click at [209, 165] on div "Чтобы активировать перетаскивание с помощью клавиатуры, нажмите Alt + Ввод. Пос…" at bounding box center [216, 103] width 407 height 192
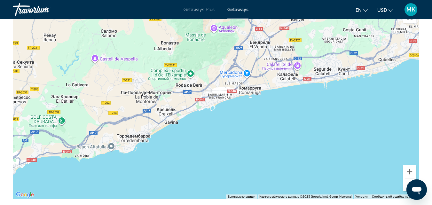
drag, startPoint x: 318, startPoint y: 150, endPoint x: 163, endPoint y: 165, distance: 154.9
click at [163, 165] on div "Чтобы активировать перетаскивание с помощью клавиатуры, нажмите Alt + Ввод. Пос…" at bounding box center [216, 103] width 407 height 192
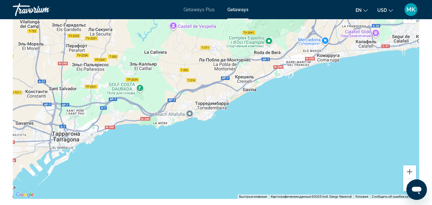
drag, startPoint x: 297, startPoint y: 153, endPoint x: 365, endPoint y: 123, distance: 73.8
click at [365, 123] on div "Main content" at bounding box center [216, 103] width 407 height 192
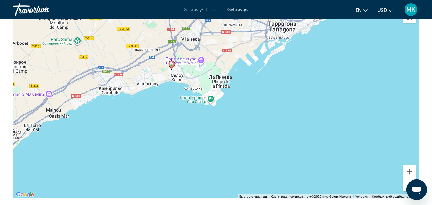
drag, startPoint x: 152, startPoint y: 170, endPoint x: 392, endPoint y: 50, distance: 267.9
click at [392, 50] on div "Чтобы активировать перетаскивание с помощью клавиатуры, нажмите Alt + Ввод. Пос…" at bounding box center [216, 103] width 407 height 192
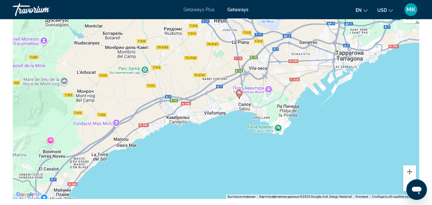
drag, startPoint x: 255, startPoint y: 90, endPoint x: 317, endPoint y: 131, distance: 74.5
click at [317, 131] on div "Чтобы активировать перетаскивание с помощью клавиатуры, нажмите Alt + Ввод. Пос…" at bounding box center [216, 103] width 407 height 192
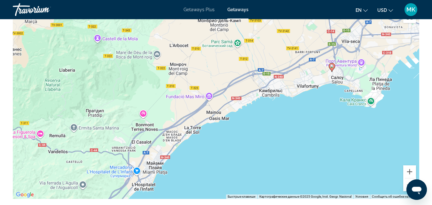
drag, startPoint x: 154, startPoint y: 172, endPoint x: 251, endPoint y: 142, distance: 101.5
click at [251, 142] on div "Чтобы активировать перетаскивание с помощью клавиатуры, нажмите Alt + Ввод. Пос…" at bounding box center [216, 103] width 407 height 192
click at [410, 165] on button "Увеличить" at bounding box center [409, 171] width 13 height 13
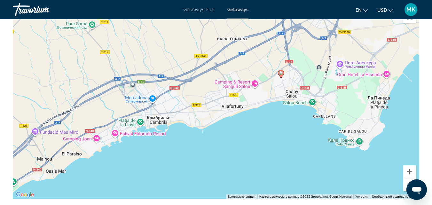
drag, startPoint x: 350, startPoint y: 145, endPoint x: 173, endPoint y: 187, distance: 181.7
click at [173, 187] on div "Чтобы активировать перетаскивание с помощью клавиатуры, нажмите Alt + Ввод. Пос…" at bounding box center [216, 103] width 407 height 192
drag, startPoint x: 407, startPoint y: 180, endPoint x: 386, endPoint y: 172, distance: 22.5
click at [386, 172] on div "Чтобы активировать перетаскивание с помощью клавиатуры, нажмите Alt + Ввод. Пос…" at bounding box center [216, 103] width 407 height 192
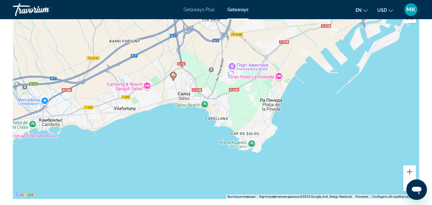
drag, startPoint x: 386, startPoint y: 172, endPoint x: 255, endPoint y: 171, distance: 131.2
click at [255, 171] on div "Чтобы активировать перетаскивание с помощью клавиатуры, нажмите Alt + Ввод. Пос…" at bounding box center [216, 103] width 407 height 192
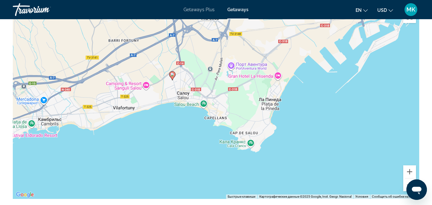
click at [305, 170] on div "Чтобы активировать перетаскивание с помощью клавиатуры, нажмите Alt + Ввод. Пос…" at bounding box center [216, 103] width 407 height 192
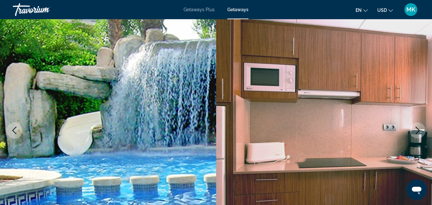
scroll to position [0, 0]
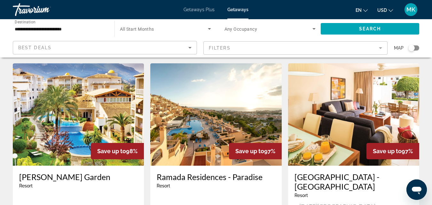
scroll to position [250, 0]
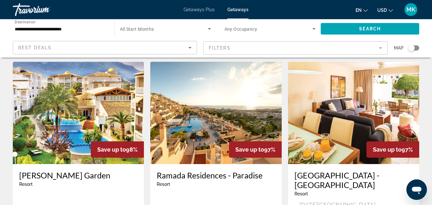
drag, startPoint x: 164, startPoint y: 189, endPoint x: 241, endPoint y: 193, distance: 76.9
copy span "[GEOGRAPHIC_DATA],[GEOGRAPHIC_DATA],"
click at [200, 102] on img "Main content" at bounding box center [215, 113] width 131 height 102
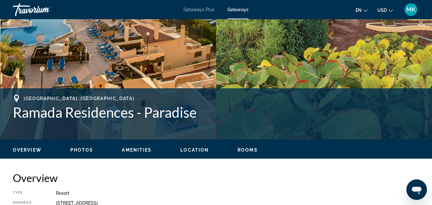
scroll to position [126, 0]
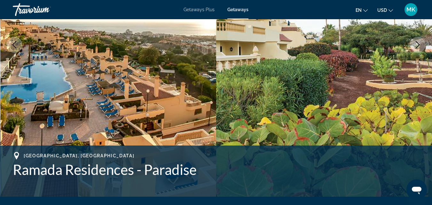
click at [417, 46] on icon "Next image" at bounding box center [418, 45] width 8 height 8
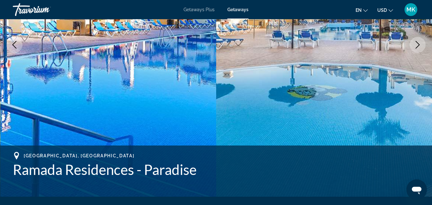
click at [417, 46] on icon "Next image" at bounding box center [418, 45] width 8 height 8
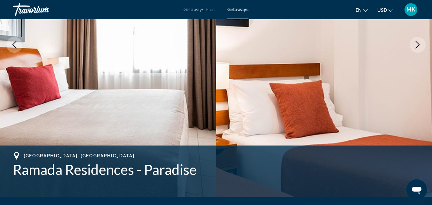
click at [417, 46] on icon "Next image" at bounding box center [418, 45] width 8 height 8
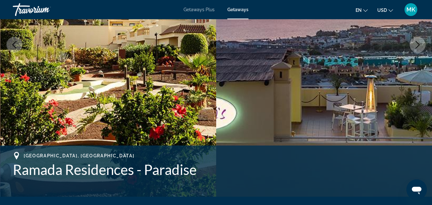
click at [417, 46] on icon "Next image" at bounding box center [418, 45] width 8 height 8
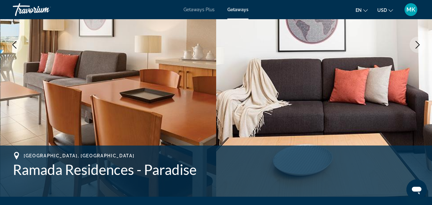
click at [417, 46] on icon "Next image" at bounding box center [418, 45] width 8 height 8
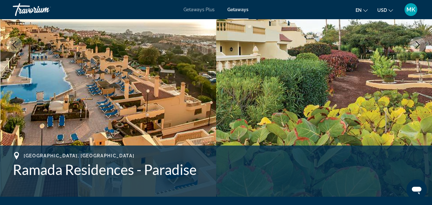
click at [417, 46] on icon "Next image" at bounding box center [418, 45] width 8 height 8
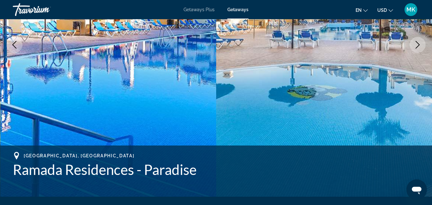
click at [417, 46] on icon "Next image" at bounding box center [418, 45] width 8 height 8
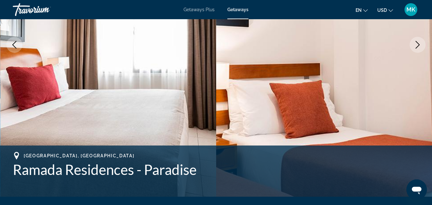
click at [417, 46] on icon "Next image" at bounding box center [418, 45] width 8 height 8
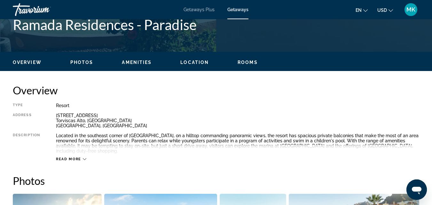
scroll to position [284, 0]
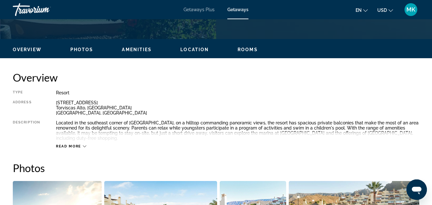
click at [70, 144] on span "Read more" at bounding box center [68, 146] width 25 height 4
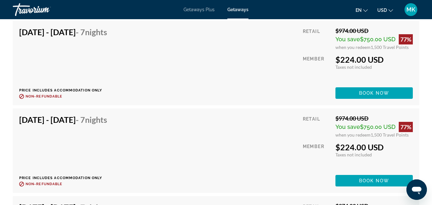
scroll to position [2540, 0]
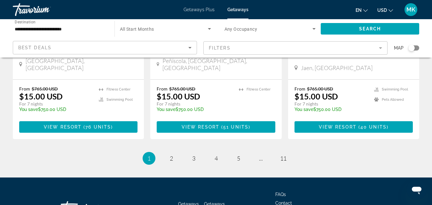
scroll to position [859, 0]
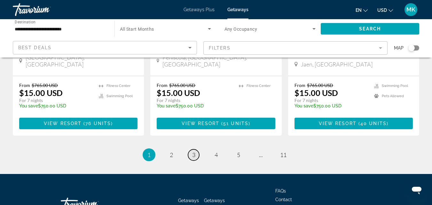
click at [195, 149] on link "page 3" at bounding box center [193, 154] width 11 height 11
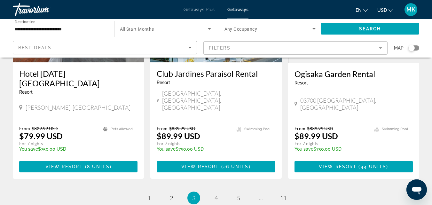
scroll to position [815, 0]
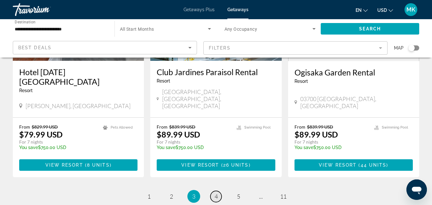
click at [220, 191] on link "page 4" at bounding box center [216, 196] width 11 height 11
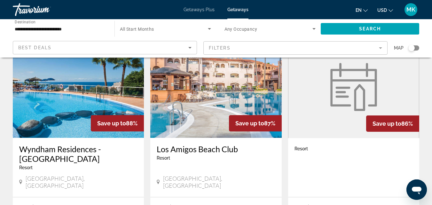
scroll to position [55, 0]
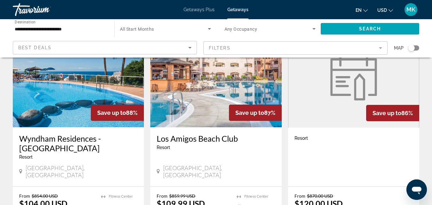
click at [79, 98] on img "Main content" at bounding box center [78, 76] width 131 height 102
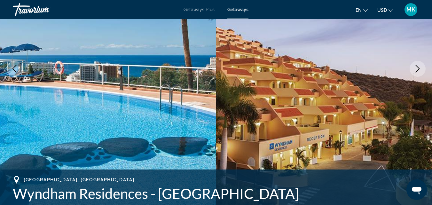
scroll to position [114, 0]
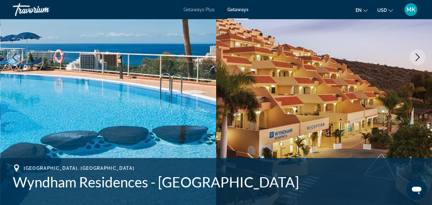
click at [414, 57] on icon "Next image" at bounding box center [418, 57] width 8 height 8
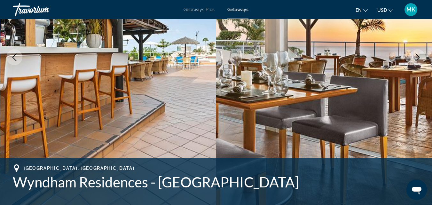
click at [414, 57] on icon "Next image" at bounding box center [418, 57] width 8 height 8
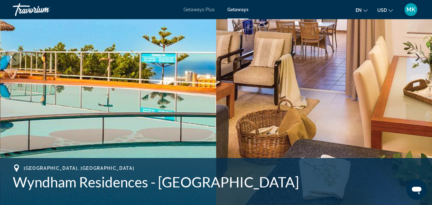
click at [414, 57] on icon "Next image" at bounding box center [418, 57] width 8 height 8
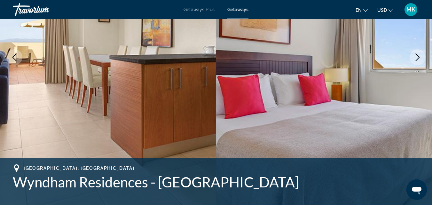
click at [414, 57] on icon "Next image" at bounding box center [418, 57] width 8 height 8
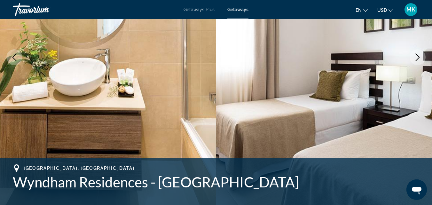
click at [414, 57] on icon "Next image" at bounding box center [418, 57] width 8 height 8
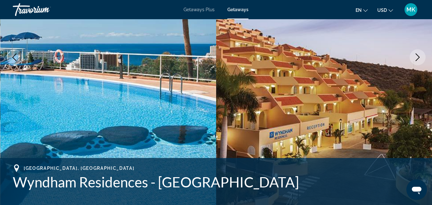
click at [414, 57] on icon "Next image" at bounding box center [418, 57] width 8 height 8
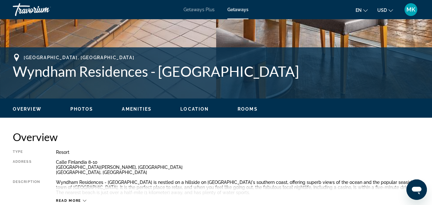
scroll to position [229, 0]
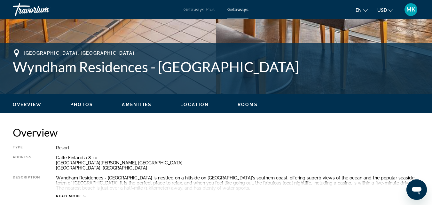
click at [193, 102] on span "Location" at bounding box center [194, 104] width 28 height 5
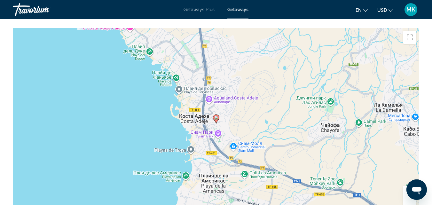
scroll to position [974, 0]
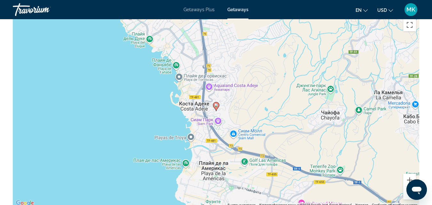
click at [404, 187] on button "Уменьшить" at bounding box center [409, 193] width 13 height 13
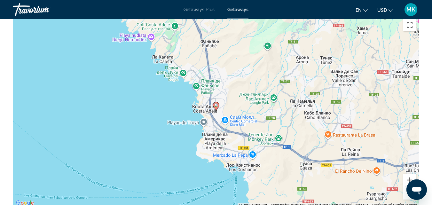
click at [404, 187] on button "Уменьшить" at bounding box center [409, 193] width 13 height 13
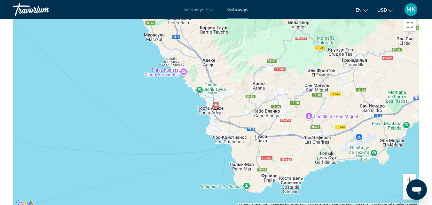
click at [404, 187] on button "Уменьшить" at bounding box center [409, 193] width 13 height 13
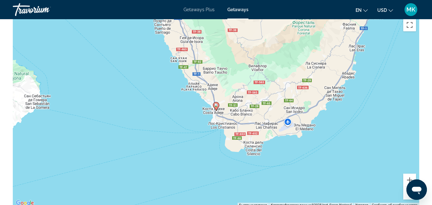
click at [404, 187] on button "Уменьшить" at bounding box center [409, 193] width 13 height 13
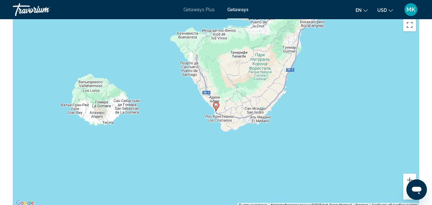
click at [404, 187] on button "Уменьшить" at bounding box center [409, 193] width 13 height 13
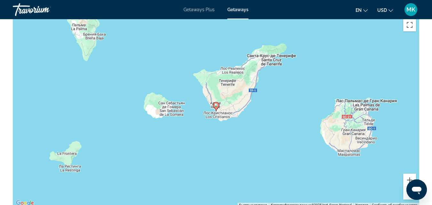
click at [404, 187] on button "Уменьшить" at bounding box center [409, 193] width 13 height 13
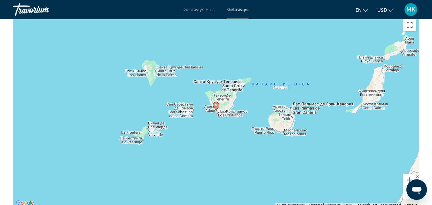
click at [404, 187] on button "Уменьшить" at bounding box center [409, 193] width 13 height 13
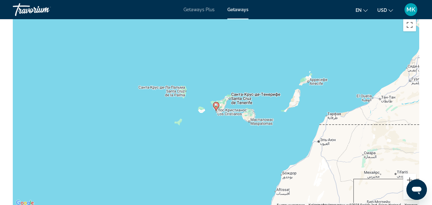
click at [404, 187] on button "Уменьшить" at bounding box center [409, 193] width 13 height 13
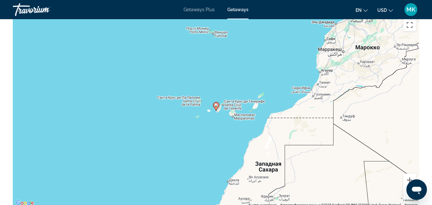
click at [404, 187] on button "Уменьшить" at bounding box center [409, 193] width 13 height 13
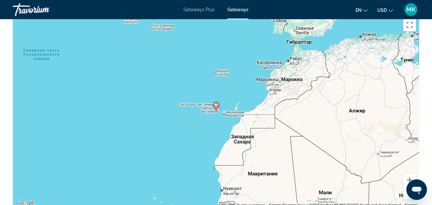
click at [404, 187] on button "Уменьшить" at bounding box center [409, 193] width 13 height 13
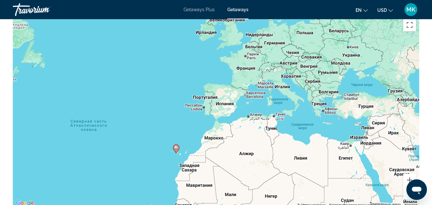
drag, startPoint x: 297, startPoint y: 60, endPoint x: 251, endPoint y: 110, distance: 67.0
click at [251, 110] on div "Чтобы активировать перетаскивание с помощью клавиатуры, нажмите Alt + Ввод. Пос…" at bounding box center [216, 111] width 407 height 192
click at [412, 174] on button "Увеличить" at bounding box center [409, 180] width 13 height 13
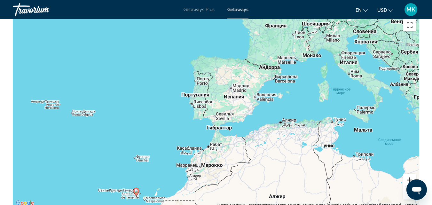
click at [412, 174] on button "Увеличить" at bounding box center [409, 180] width 13 height 13
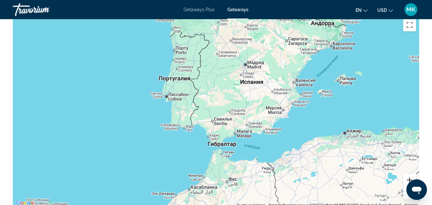
click at [412, 174] on button "Увеличить" at bounding box center [409, 180] width 13 height 13
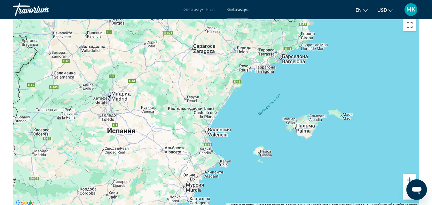
drag, startPoint x: 375, startPoint y: 135, endPoint x: 206, endPoint y: 214, distance: 186.2
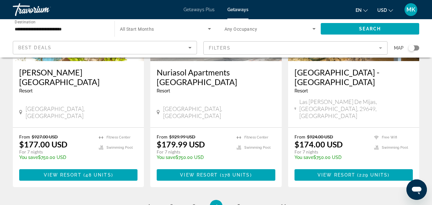
scroll to position [868, 0]
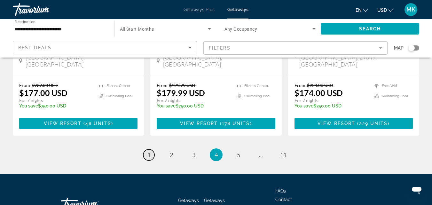
click at [149, 151] on span "1" at bounding box center [148, 154] width 3 height 7
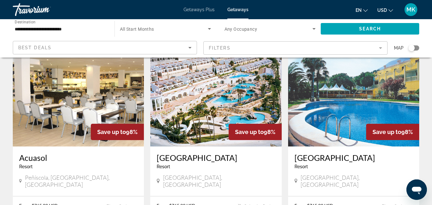
scroll to position [524, 0]
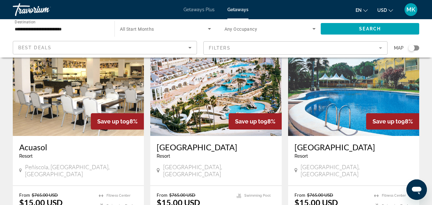
click at [352, 68] on img "Main content" at bounding box center [353, 85] width 131 height 102
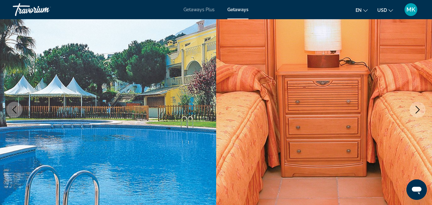
scroll to position [74, 0]
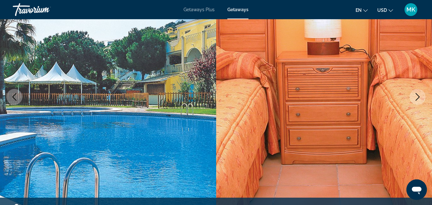
click at [421, 95] on icon "Next image" at bounding box center [418, 97] width 8 height 8
click at [414, 97] on button "Next image" at bounding box center [418, 97] width 16 height 16
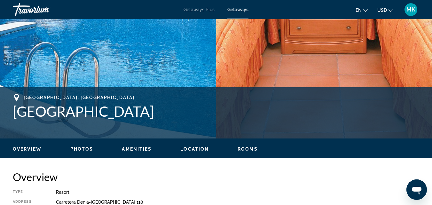
scroll to position [193, 0]
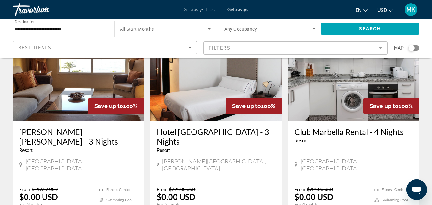
scroll to position [41, 0]
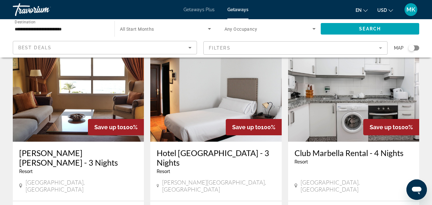
click at [74, 80] on img "Main content" at bounding box center [78, 90] width 131 height 102
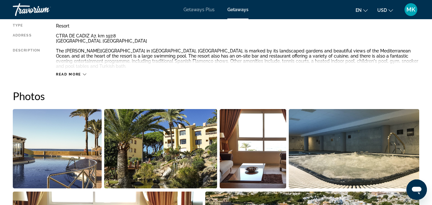
scroll to position [357, 0]
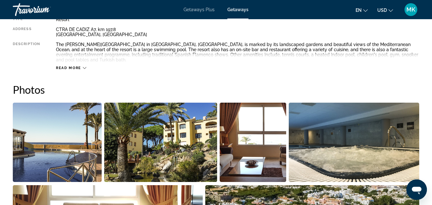
click at [76, 66] on span "Read more" at bounding box center [68, 68] width 25 height 4
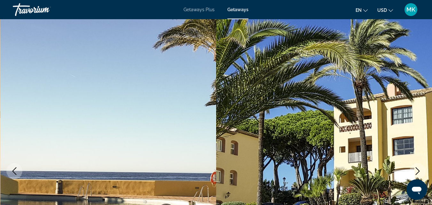
scroll to position [1351, 0]
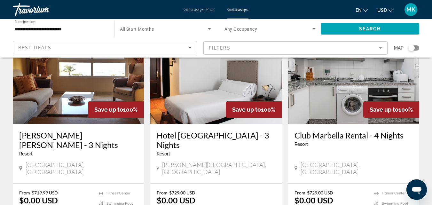
scroll to position [69, 0]
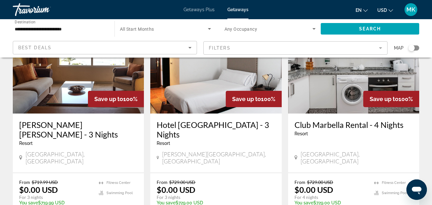
click at [199, 106] on img "Main content" at bounding box center [215, 62] width 131 height 102
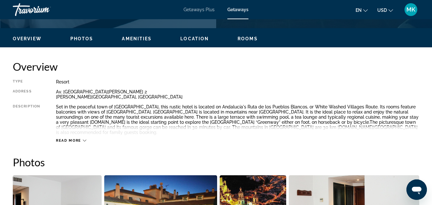
scroll to position [297, 0]
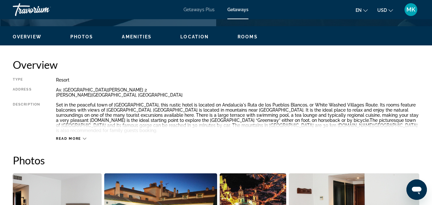
click at [62, 137] on span "Read more" at bounding box center [68, 139] width 25 height 4
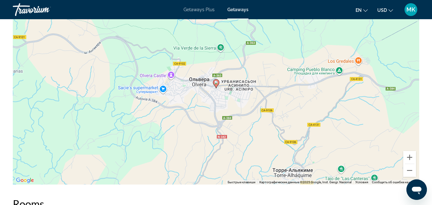
scroll to position [837, 0]
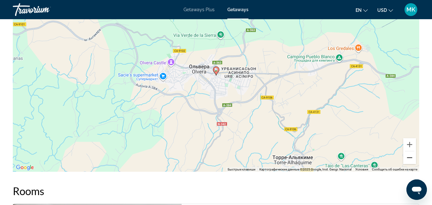
click at [409, 155] on button "Уменьшить" at bounding box center [409, 157] width 13 height 13
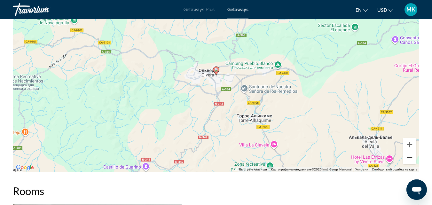
click at [409, 155] on button "Уменьшить" at bounding box center [409, 157] width 13 height 13
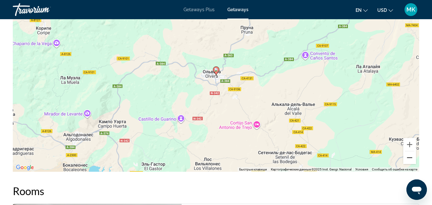
click at [409, 155] on button "Уменьшить" at bounding box center [409, 157] width 13 height 13
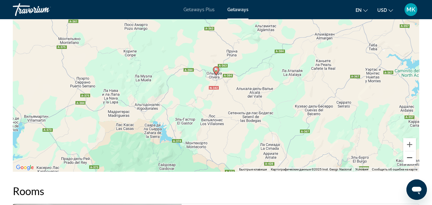
click at [409, 155] on button "Уменьшить" at bounding box center [409, 157] width 13 height 13
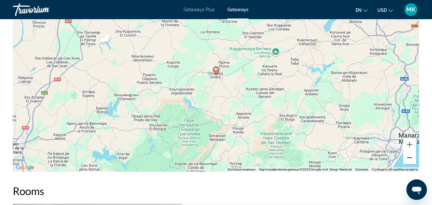
click at [409, 155] on button "Уменьшить" at bounding box center [409, 157] width 13 height 13
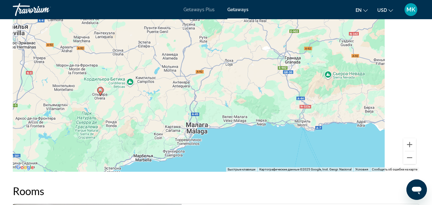
drag, startPoint x: 368, startPoint y: 77, endPoint x: 197, endPoint y: 97, distance: 172.6
click at [197, 97] on div "Чтобы активировать перетаскивание с помощью клавиатуры, нажмите Alt + Ввод. Пос…" at bounding box center [216, 76] width 407 height 192
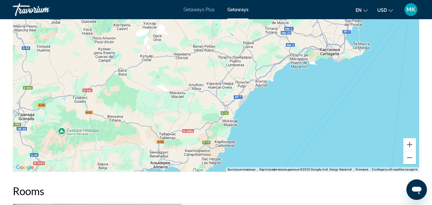
drag, startPoint x: 235, startPoint y: 77, endPoint x: 140, endPoint y: 181, distance: 141.3
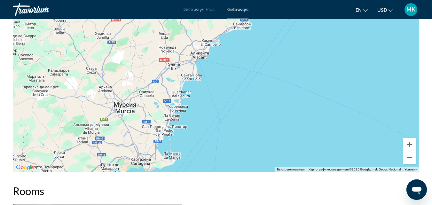
drag, startPoint x: 239, startPoint y: 95, endPoint x: 113, endPoint y: 175, distance: 148.9
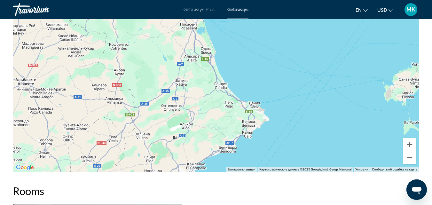
drag, startPoint x: 241, startPoint y: 72, endPoint x: 227, endPoint y: 218, distance: 146.3
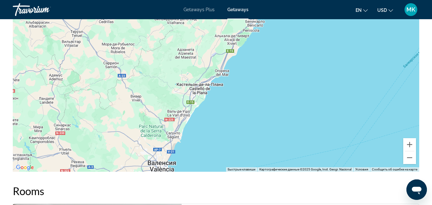
drag, startPoint x: 230, startPoint y: 94, endPoint x: 189, endPoint y: 218, distance: 130.3
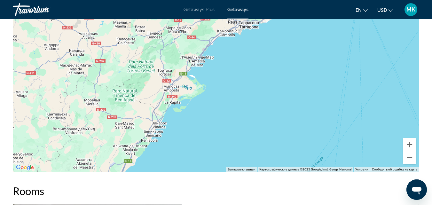
drag, startPoint x: 257, startPoint y: 102, endPoint x: 159, endPoint y: 218, distance: 151.4
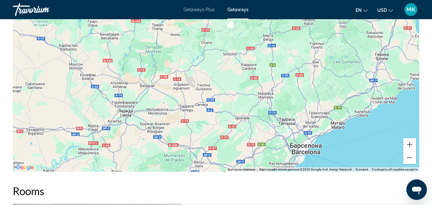
drag, startPoint x: 249, startPoint y: 48, endPoint x: 183, endPoint y: 218, distance: 181.9
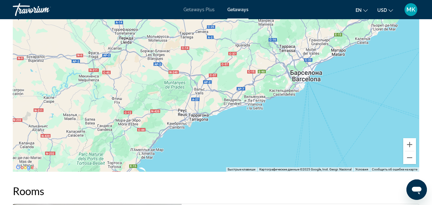
drag, startPoint x: 304, startPoint y: 135, endPoint x: 304, endPoint y: 53, distance: 81.6
click at [304, 53] on div "Main content" at bounding box center [216, 76] width 407 height 192
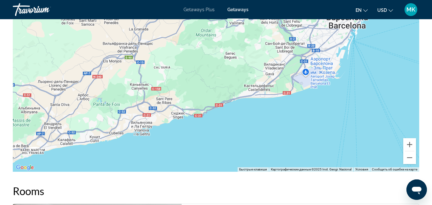
drag, startPoint x: 284, startPoint y: 116, endPoint x: 324, endPoint y: 53, distance: 74.1
click at [324, 53] on div "Main content" at bounding box center [216, 76] width 407 height 192
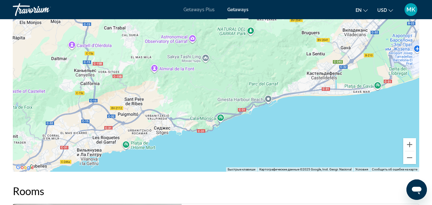
drag, startPoint x: 210, startPoint y: 96, endPoint x: 336, endPoint y: 53, distance: 133.3
click at [336, 53] on div "Main content" at bounding box center [216, 76] width 407 height 192
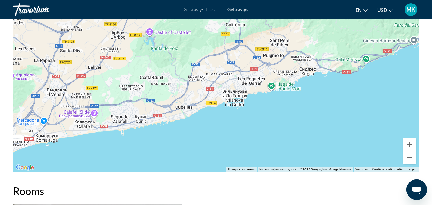
drag, startPoint x: 149, startPoint y: 85, endPoint x: 297, endPoint y: 26, distance: 159.1
click at [297, 26] on div "Main content" at bounding box center [216, 76] width 407 height 192
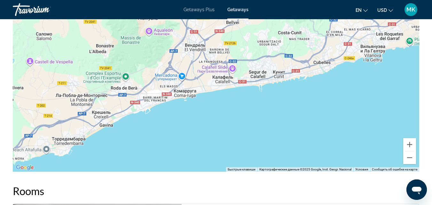
drag, startPoint x: 115, startPoint y: 100, endPoint x: 258, endPoint y: 52, distance: 151.0
click at [258, 52] on div "Main content" at bounding box center [216, 76] width 407 height 192
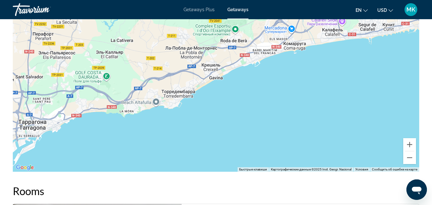
drag, startPoint x: 42, startPoint y: 112, endPoint x: 160, endPoint y: 62, distance: 127.6
click at [160, 62] on div "Main content" at bounding box center [216, 76] width 407 height 192
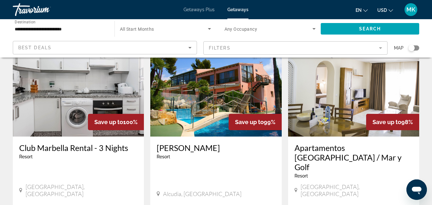
scroll to position [266, 0]
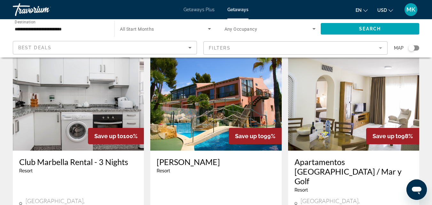
click at [322, 96] on img "Main content" at bounding box center [353, 99] width 131 height 102
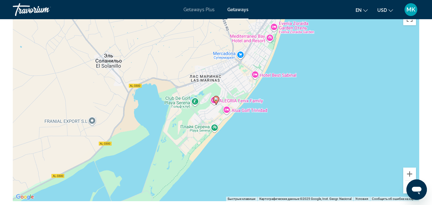
scroll to position [1024, 0]
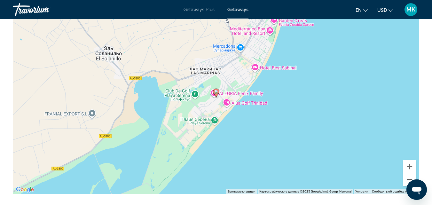
click at [410, 173] on button "Уменьшить" at bounding box center [409, 179] width 13 height 13
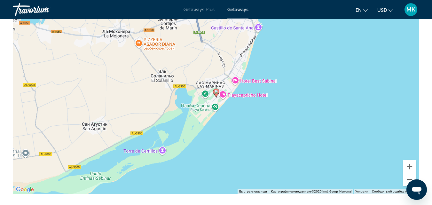
click at [410, 173] on button "Уменьшить" at bounding box center [409, 179] width 13 height 13
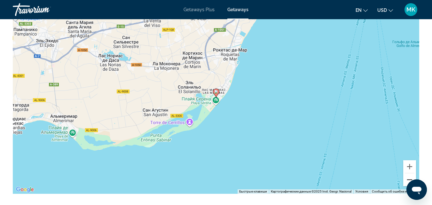
click at [410, 173] on button "Уменьшить" at bounding box center [409, 179] width 13 height 13
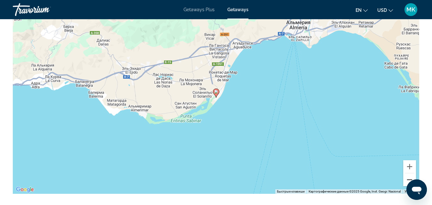
click at [410, 173] on button "Уменьшить" at bounding box center [409, 179] width 13 height 13
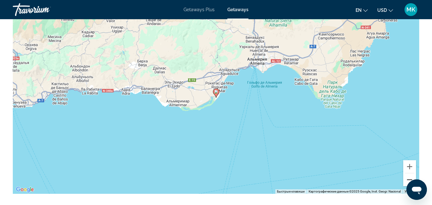
click at [410, 173] on button "Уменьшить" at bounding box center [409, 179] width 13 height 13
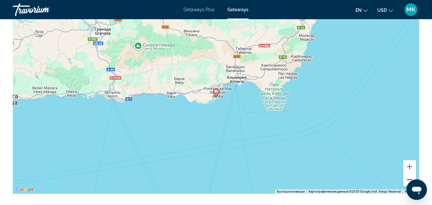
click at [410, 173] on button "Уменьшить" at bounding box center [409, 179] width 13 height 13
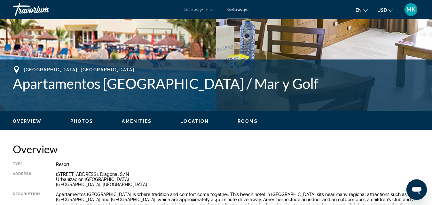
scroll to position [286, 0]
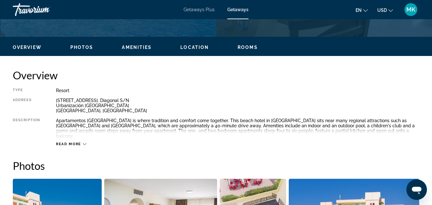
click at [71, 142] on span "Read more" at bounding box center [68, 144] width 25 height 4
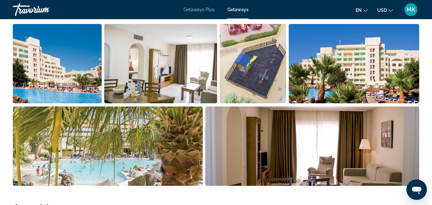
scroll to position [389, 0]
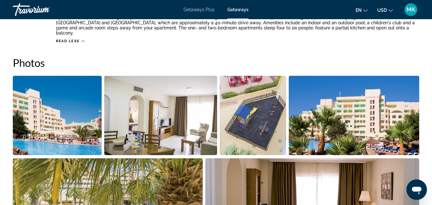
click at [69, 103] on img "Open full-screen image slider" at bounding box center [57, 115] width 89 height 79
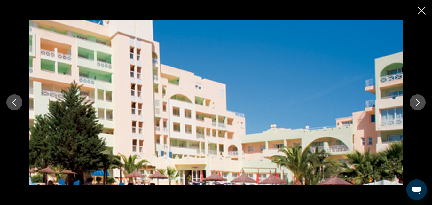
click at [423, 107] on button "Next image" at bounding box center [418, 102] width 16 height 16
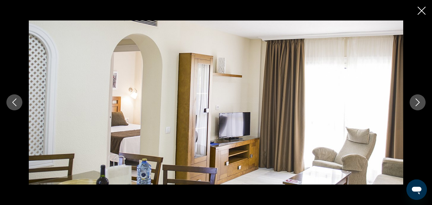
click at [423, 107] on button "Next image" at bounding box center [418, 102] width 16 height 16
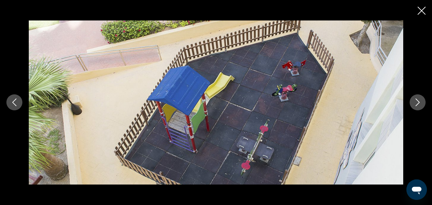
click at [423, 107] on button "Next image" at bounding box center [418, 102] width 16 height 16
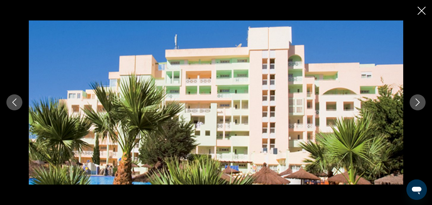
click at [423, 107] on button "Next image" at bounding box center [418, 102] width 16 height 16
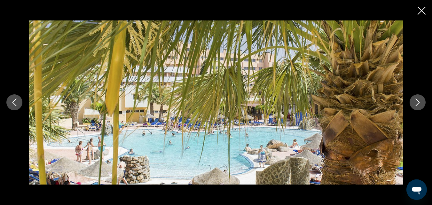
click at [423, 107] on button "Next image" at bounding box center [418, 102] width 16 height 16
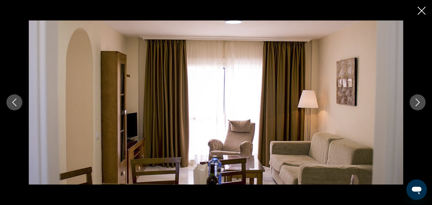
click at [420, 104] on icon "Next image" at bounding box center [418, 103] width 8 height 8
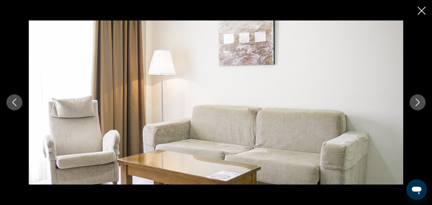
click at [420, 104] on icon "Next image" at bounding box center [418, 103] width 8 height 8
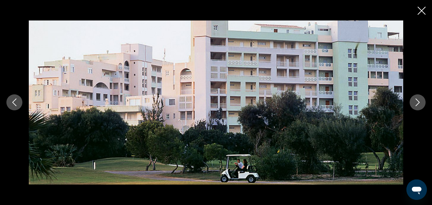
click at [420, 104] on icon "Next image" at bounding box center [418, 103] width 8 height 8
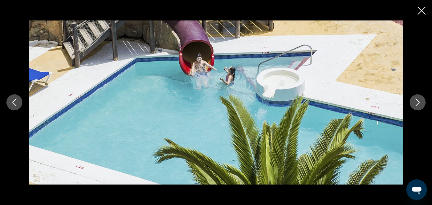
click at [420, 104] on icon "Next image" at bounding box center [418, 103] width 8 height 8
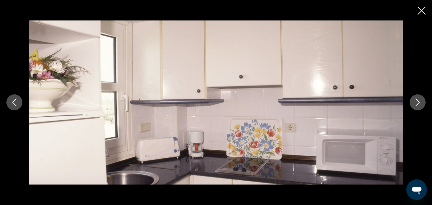
click at [420, 104] on icon "Next image" at bounding box center [418, 103] width 8 height 8
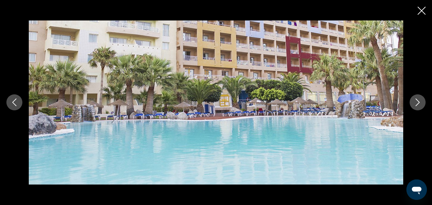
click at [420, 104] on icon "Next image" at bounding box center [418, 103] width 8 height 8
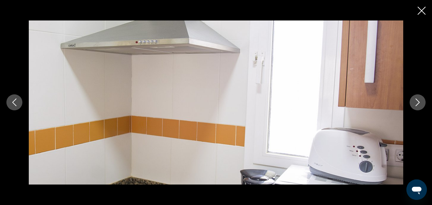
click at [420, 104] on icon "Next image" at bounding box center [418, 103] width 8 height 8
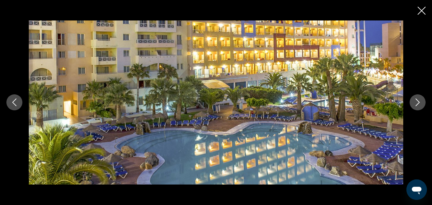
click at [420, 104] on icon "Next image" at bounding box center [418, 103] width 8 height 8
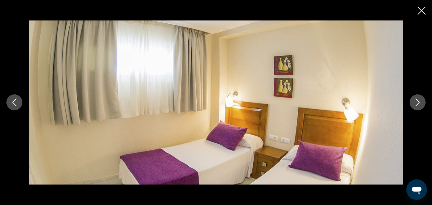
click at [420, 104] on icon "Next image" at bounding box center [418, 103] width 8 height 8
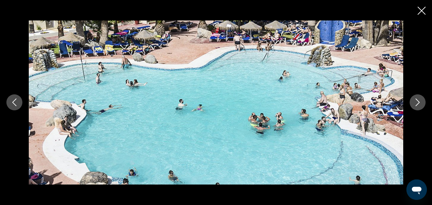
click at [420, 104] on icon "Next image" at bounding box center [418, 103] width 8 height 8
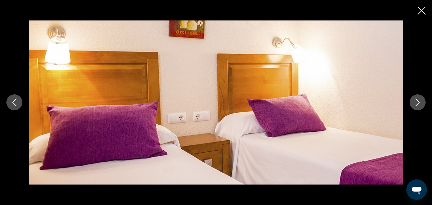
click at [421, 13] on icon "Close slideshow" at bounding box center [422, 11] width 8 height 8
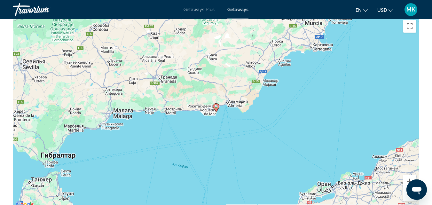
scroll to position [980, 0]
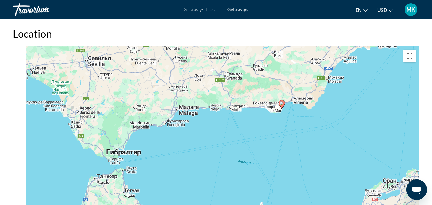
drag, startPoint x: 370, startPoint y: 90, endPoint x: 437, endPoint y: 63, distance: 72.1
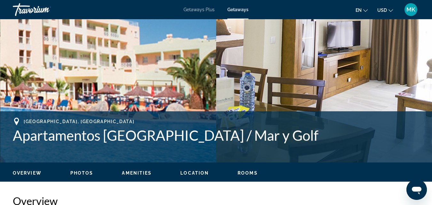
scroll to position [168, 0]
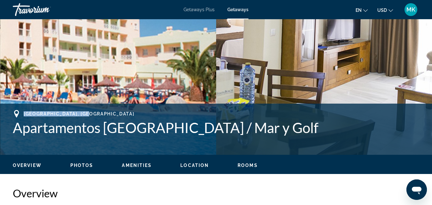
drag, startPoint x: 24, startPoint y: 112, endPoint x: 98, endPoint y: 111, distance: 74.2
click at [98, 111] on div "[GEOGRAPHIC_DATA], [GEOGRAPHIC_DATA]" at bounding box center [216, 114] width 407 height 8
copy span "[GEOGRAPHIC_DATA], [GEOGRAPHIC_DATA]"
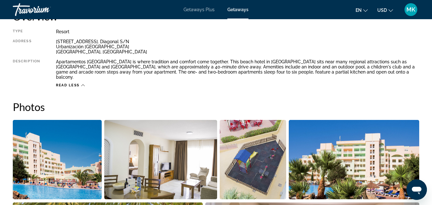
scroll to position [338, 0]
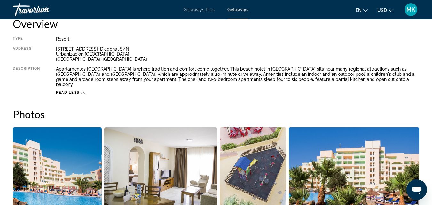
click at [68, 91] on span "Read less" at bounding box center [68, 93] width 24 height 4
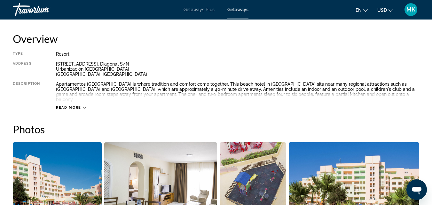
click at [69, 106] on span "Read more" at bounding box center [68, 108] width 25 height 4
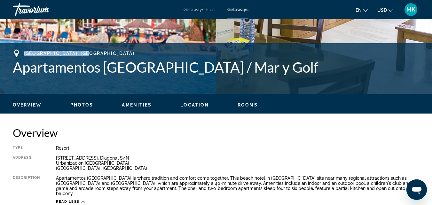
scroll to position [214, 0]
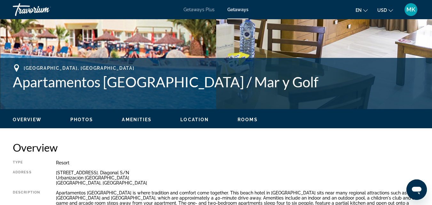
click at [104, 72] on div "[GEOGRAPHIC_DATA], [GEOGRAPHIC_DATA] Apartamentos [GEOGRAPHIC_DATA] / Mar y Golf" at bounding box center [216, 77] width 407 height 26
click at [25, 68] on span "[GEOGRAPHIC_DATA], [GEOGRAPHIC_DATA]" at bounding box center [79, 68] width 111 height 5
drag, startPoint x: 25, startPoint y: 68, endPoint x: 101, endPoint y: 67, distance: 76.5
click at [101, 67] on div "[GEOGRAPHIC_DATA], [GEOGRAPHIC_DATA]" at bounding box center [216, 68] width 407 height 8
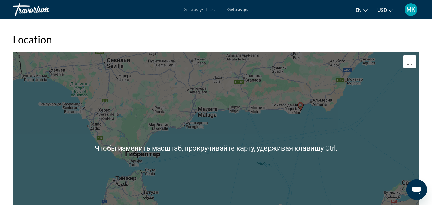
scroll to position [974, 0]
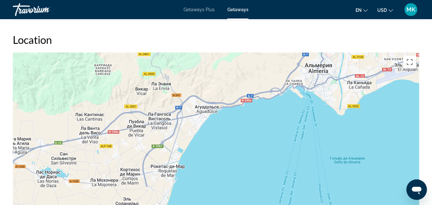
drag, startPoint x: 215, startPoint y: 99, endPoint x: 197, endPoint y: 185, distance: 88.6
click at [197, 185] on div "Чтобы активировать перетаскивание с помощью клавиатуры, нажмите Alt + Ввод. Пос…" at bounding box center [216, 148] width 407 height 192
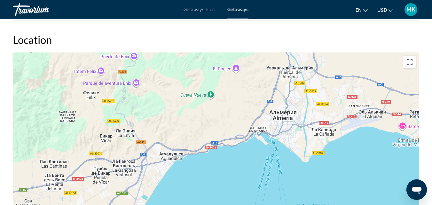
drag, startPoint x: 285, startPoint y: 89, endPoint x: 249, endPoint y: 138, distance: 60.8
click at [249, 138] on div "Чтобы активировать перетаскивание с помощью клавиатуры, нажмите Alt + Ввод. Пос…" at bounding box center [216, 148] width 407 height 192
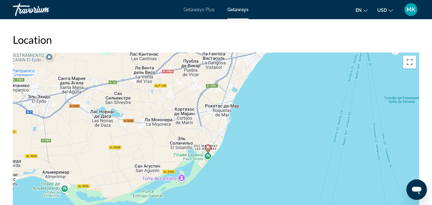
drag, startPoint x: 183, startPoint y: 185, endPoint x: 278, endPoint y: 76, distance: 144.5
click at [278, 76] on div "Чтобы активировать перетаскивание с помощью клавиатуры, нажмите Alt + Ввод. Пос…" at bounding box center [216, 148] width 407 height 192
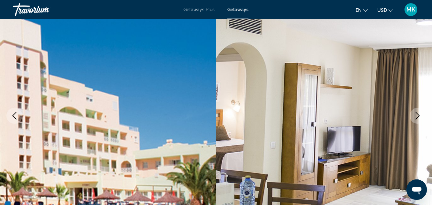
scroll to position [92, 0]
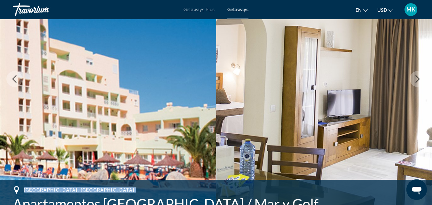
click at [416, 70] on img "Main content" at bounding box center [324, 79] width 216 height 304
click at [417, 76] on icon "Next image" at bounding box center [418, 79] width 8 height 8
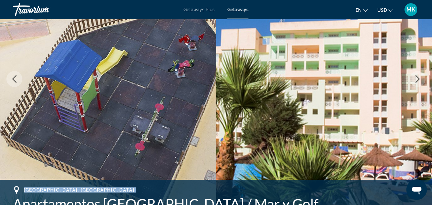
click at [417, 76] on icon "Next image" at bounding box center [418, 79] width 8 height 8
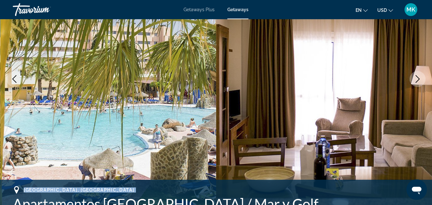
click at [417, 76] on icon "Next image" at bounding box center [418, 79] width 8 height 8
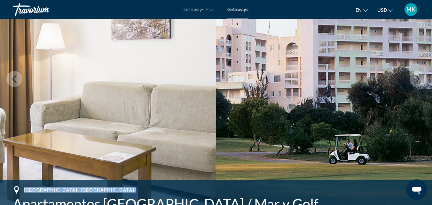
click at [417, 76] on icon "Next image" at bounding box center [418, 79] width 8 height 8
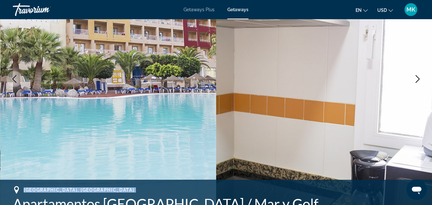
click at [417, 76] on icon "Next image" at bounding box center [418, 79] width 8 height 8
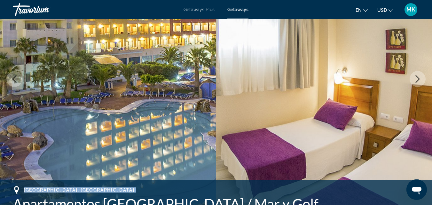
click at [417, 76] on icon "Next image" at bounding box center [418, 79] width 8 height 8
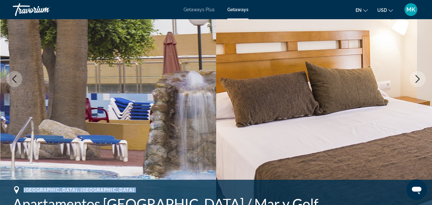
click at [417, 76] on icon "Next image" at bounding box center [418, 79] width 8 height 8
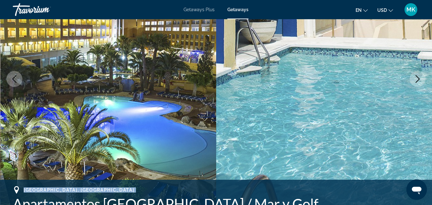
click at [417, 76] on icon "Next image" at bounding box center [418, 79] width 8 height 8
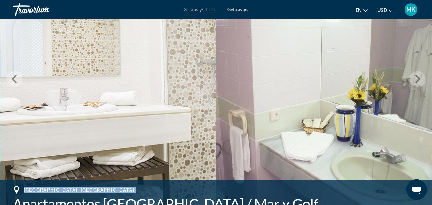
click at [417, 76] on icon "Next image" at bounding box center [418, 79] width 8 height 8
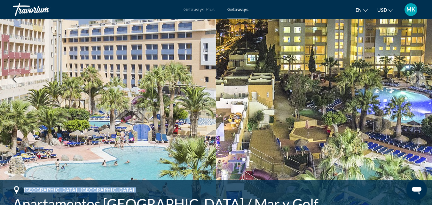
click at [417, 76] on icon "Next image" at bounding box center [418, 79] width 8 height 8
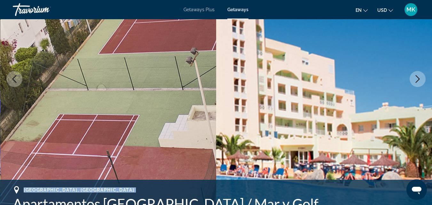
click at [417, 76] on icon "Next image" at bounding box center [418, 79] width 8 height 8
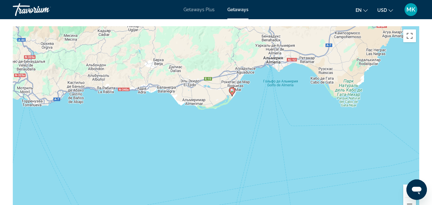
scroll to position [1022, 0]
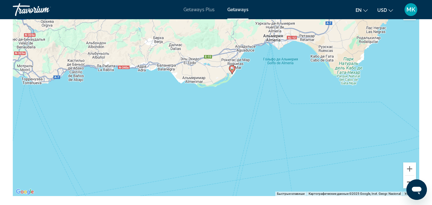
click at [407, 176] on button "Уменьшить" at bounding box center [409, 182] width 13 height 13
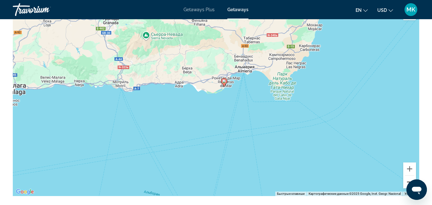
click at [407, 176] on button "Уменьшить" at bounding box center [409, 182] width 13 height 13
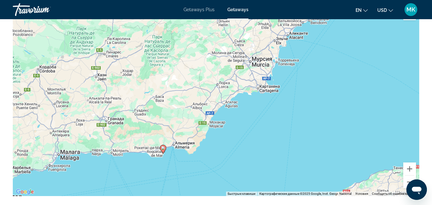
drag, startPoint x: 362, startPoint y: 78, endPoint x: 305, endPoint y: 140, distance: 84.9
click at [305, 140] on div "Чтобы активировать перетаскивание с помощью клавиатуры, нажмите Alt + Ввод. Пос…" at bounding box center [216, 100] width 407 height 192
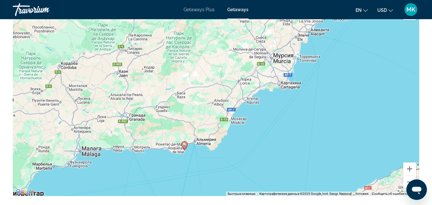
drag, startPoint x: 346, startPoint y: 78, endPoint x: 366, endPoint y: 76, distance: 20.2
click at [366, 76] on div "Чтобы активировать перетаскивание с помощью клавиатуры, нажмите Alt + Ввод. Пос…" at bounding box center [216, 100] width 407 height 192
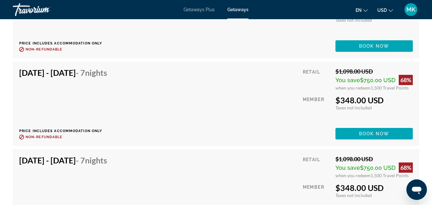
scroll to position [0, 0]
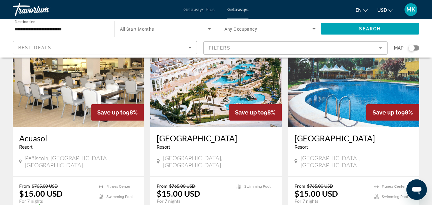
scroll to position [531, 0]
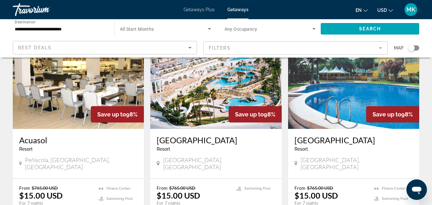
click at [193, 68] on img "Main content" at bounding box center [215, 78] width 131 height 102
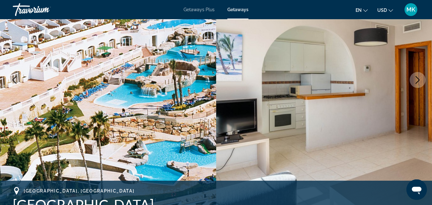
scroll to position [97, 0]
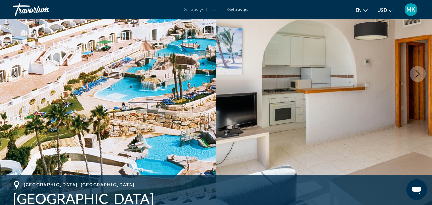
click at [419, 74] on icon "Next image" at bounding box center [418, 74] width 4 height 8
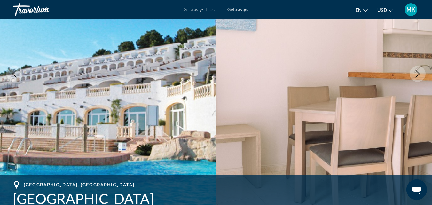
click at [419, 74] on icon "Next image" at bounding box center [418, 74] width 4 height 8
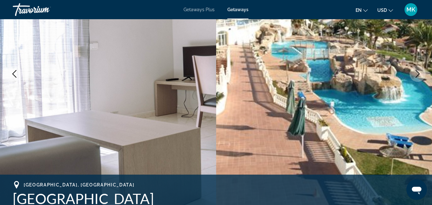
click at [419, 74] on icon "Next image" at bounding box center [418, 74] width 4 height 8
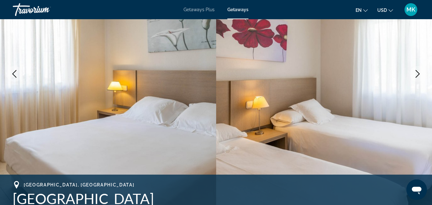
click at [419, 74] on icon "Next image" at bounding box center [418, 74] width 4 height 8
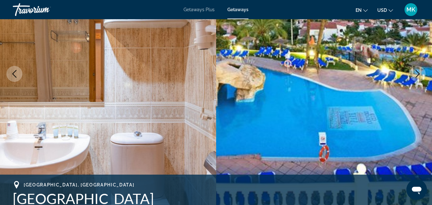
click at [419, 74] on icon "Next image" at bounding box center [418, 74] width 4 height 8
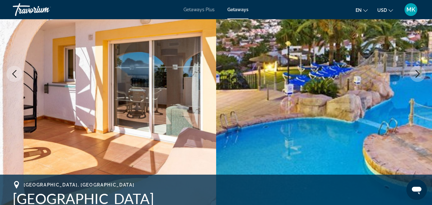
click at [419, 74] on icon "Next image" at bounding box center [418, 74] width 4 height 8
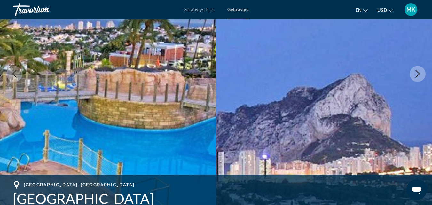
click at [419, 74] on icon "Next image" at bounding box center [418, 74] width 4 height 8
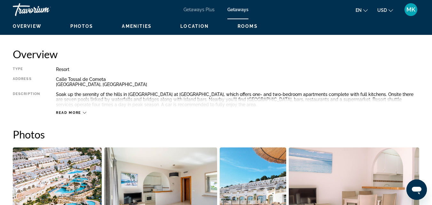
scroll to position [320, 0]
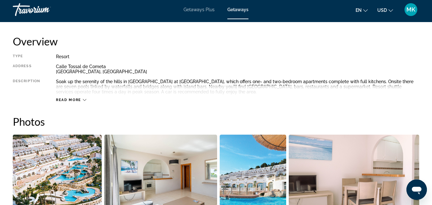
click at [78, 100] on span "Read more" at bounding box center [68, 100] width 25 height 4
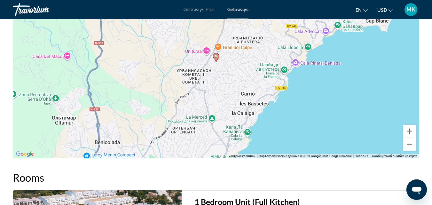
scroll to position [1017, 0]
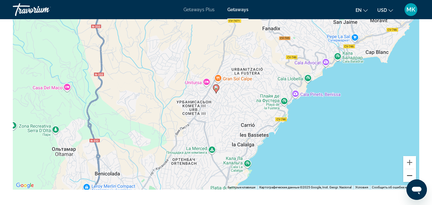
click at [410, 175] on button "Уменьшить" at bounding box center [409, 175] width 13 height 13
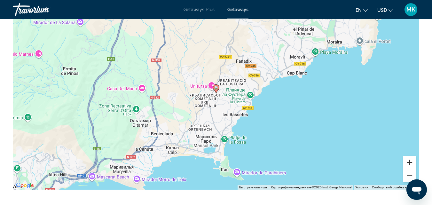
click at [409, 163] on button "Увеличить" at bounding box center [409, 162] width 13 height 13
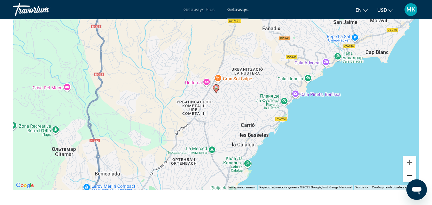
click at [409, 176] on button "Уменьшить" at bounding box center [409, 175] width 13 height 13
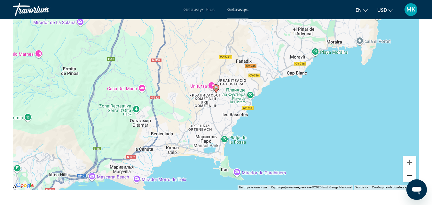
click at [409, 176] on button "Уменьшить" at bounding box center [409, 175] width 13 height 13
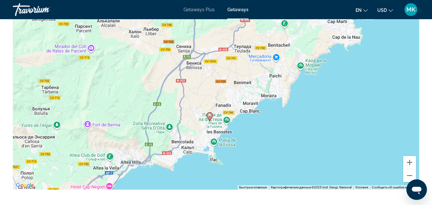
drag, startPoint x: 340, startPoint y: 73, endPoint x: 333, endPoint y: 100, distance: 28.2
click at [333, 100] on div "Чтобы активировать перетаскивание с помощью клавиатуры, нажмите Alt + Ввод. Пос…" at bounding box center [216, 94] width 407 height 192
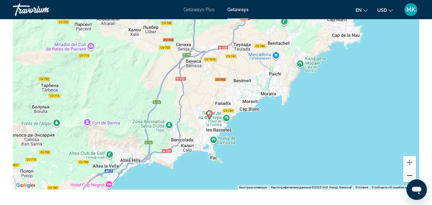
click at [409, 176] on button "Уменьшить" at bounding box center [409, 175] width 13 height 13
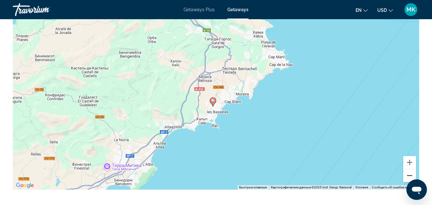
click at [409, 176] on button "Уменьшить" at bounding box center [409, 175] width 13 height 13
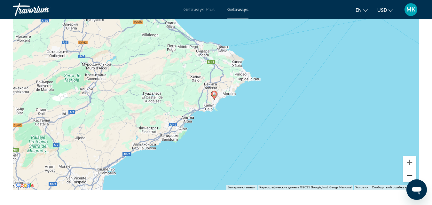
click at [409, 176] on button "Уменьшить" at bounding box center [409, 175] width 13 height 13
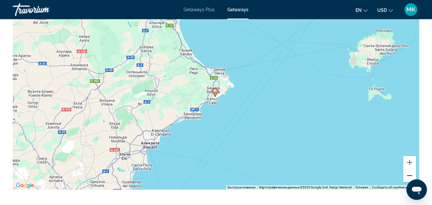
click at [409, 176] on button "Уменьшить" at bounding box center [409, 175] width 13 height 13
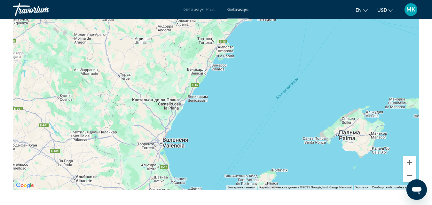
drag, startPoint x: 234, startPoint y: 34, endPoint x: 204, endPoint y: 150, distance: 119.6
click at [204, 150] on div "Чтобы активировать перетаскивание с помощью клавиатуры, нажмите Alt + Ввод. Пос…" at bounding box center [216, 94] width 407 height 192
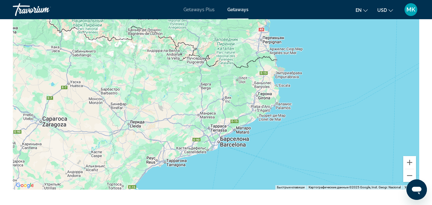
drag, startPoint x: 251, startPoint y: 60, endPoint x: 159, endPoint y: 198, distance: 165.7
click at [159, 198] on div "Overview Type Resort All-Inclusive No All-Inclusive Address [GEOGRAPHIC_DATA][P…" at bounding box center [216, 71] width 413 height 1467
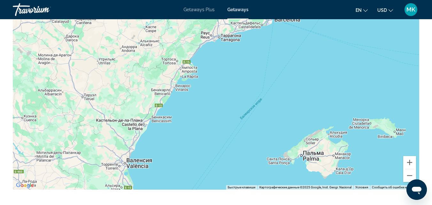
drag, startPoint x: 217, startPoint y: 163, endPoint x: 281, endPoint y: 2, distance: 173.9
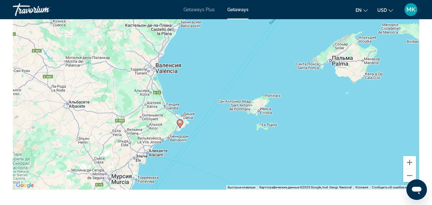
drag, startPoint x: 159, startPoint y: 153, endPoint x: 190, endPoint y: 54, distance: 103.1
click at [190, 54] on div "Чтобы активировать перетаскивание с помощью клавиатуры, нажмите Alt + Ввод. Пос…" at bounding box center [216, 94] width 407 height 192
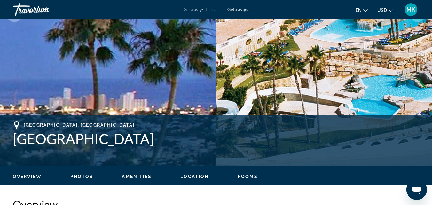
scroll to position [154, 0]
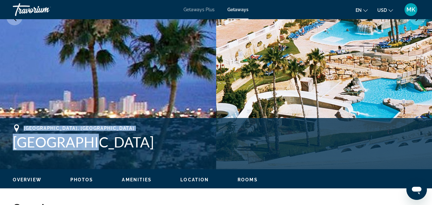
drag, startPoint x: 23, startPoint y: 127, endPoint x: 78, endPoint y: 132, distance: 54.7
click at [78, 132] on div "[GEOGRAPHIC_DATA], [GEOGRAPHIC_DATA] [GEOGRAPHIC_DATA]" at bounding box center [216, 137] width 407 height 26
click at [67, 131] on div "[GEOGRAPHIC_DATA], [GEOGRAPHIC_DATA]" at bounding box center [216, 128] width 407 height 8
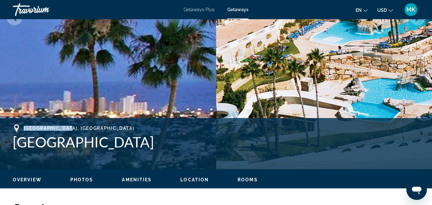
drag, startPoint x: 25, startPoint y: 127, endPoint x: 84, endPoint y: 126, distance: 59.2
click at [84, 126] on div "[GEOGRAPHIC_DATA], [GEOGRAPHIC_DATA]" at bounding box center [216, 128] width 407 height 8
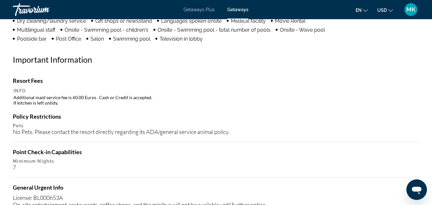
scroll to position [0, 0]
